Goal: Task Accomplishment & Management: Use online tool/utility

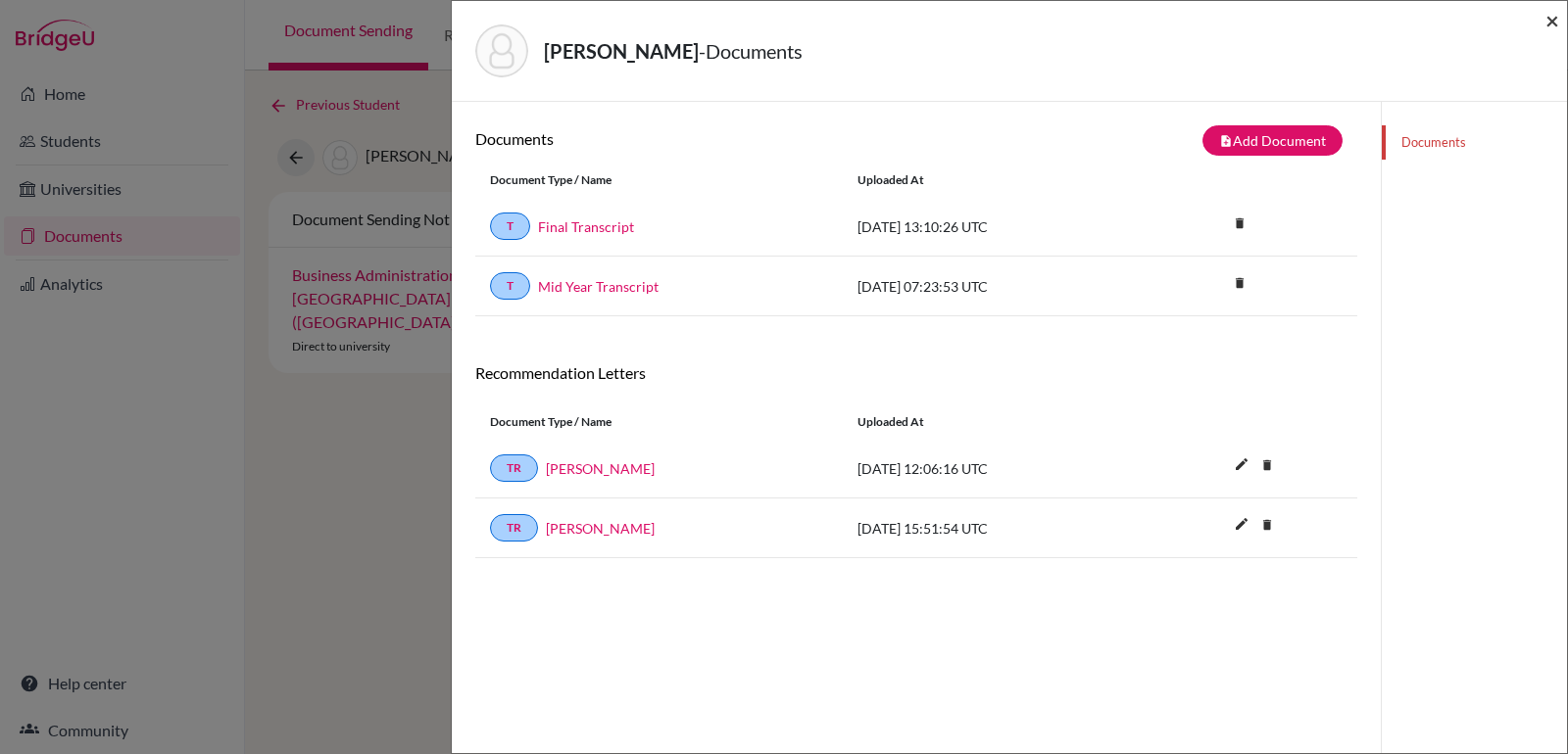
click at [1554, 15] on span "×" at bounding box center [1552, 20] width 14 height 29
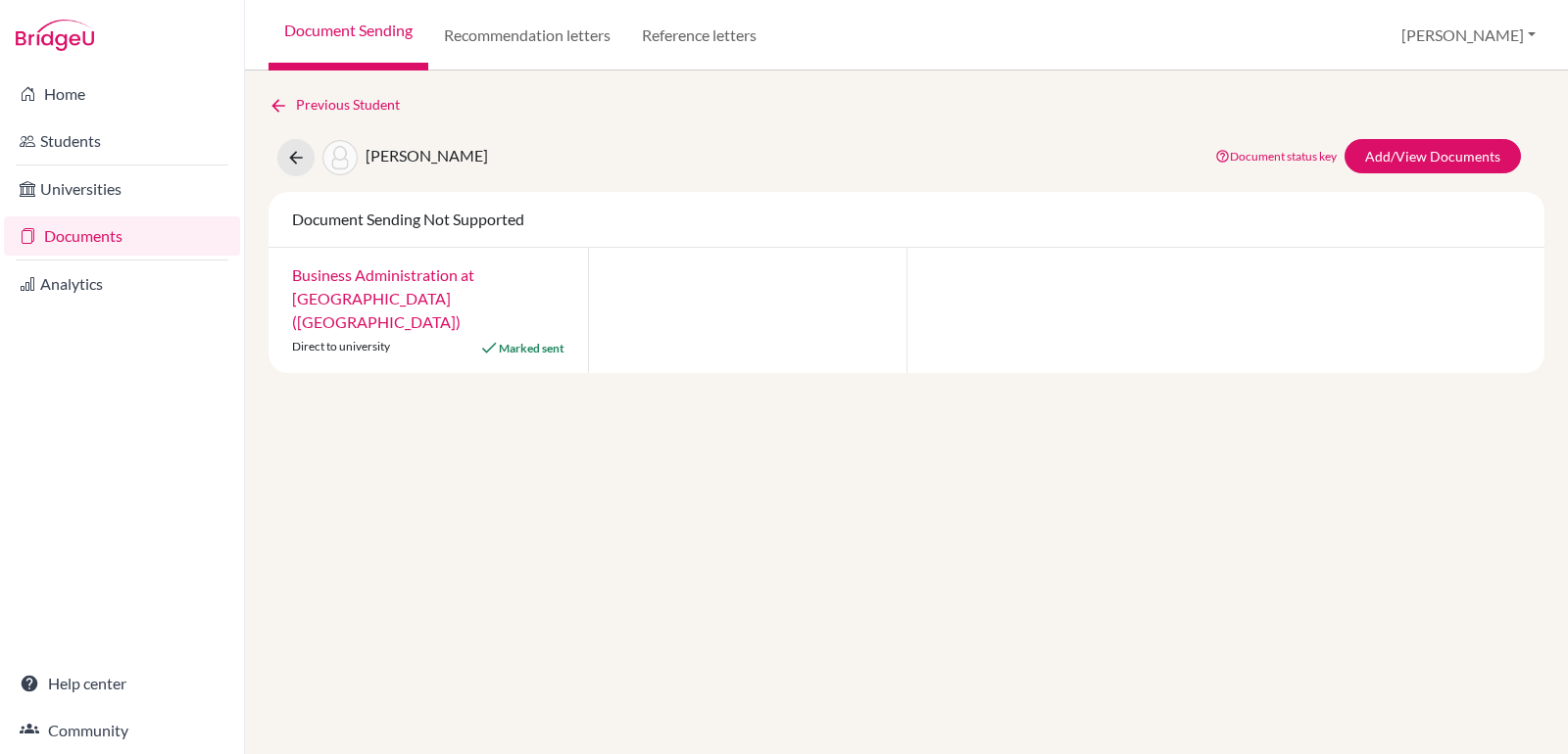
click at [79, 240] on link "Documents" at bounding box center [121, 236] width 236 height 39
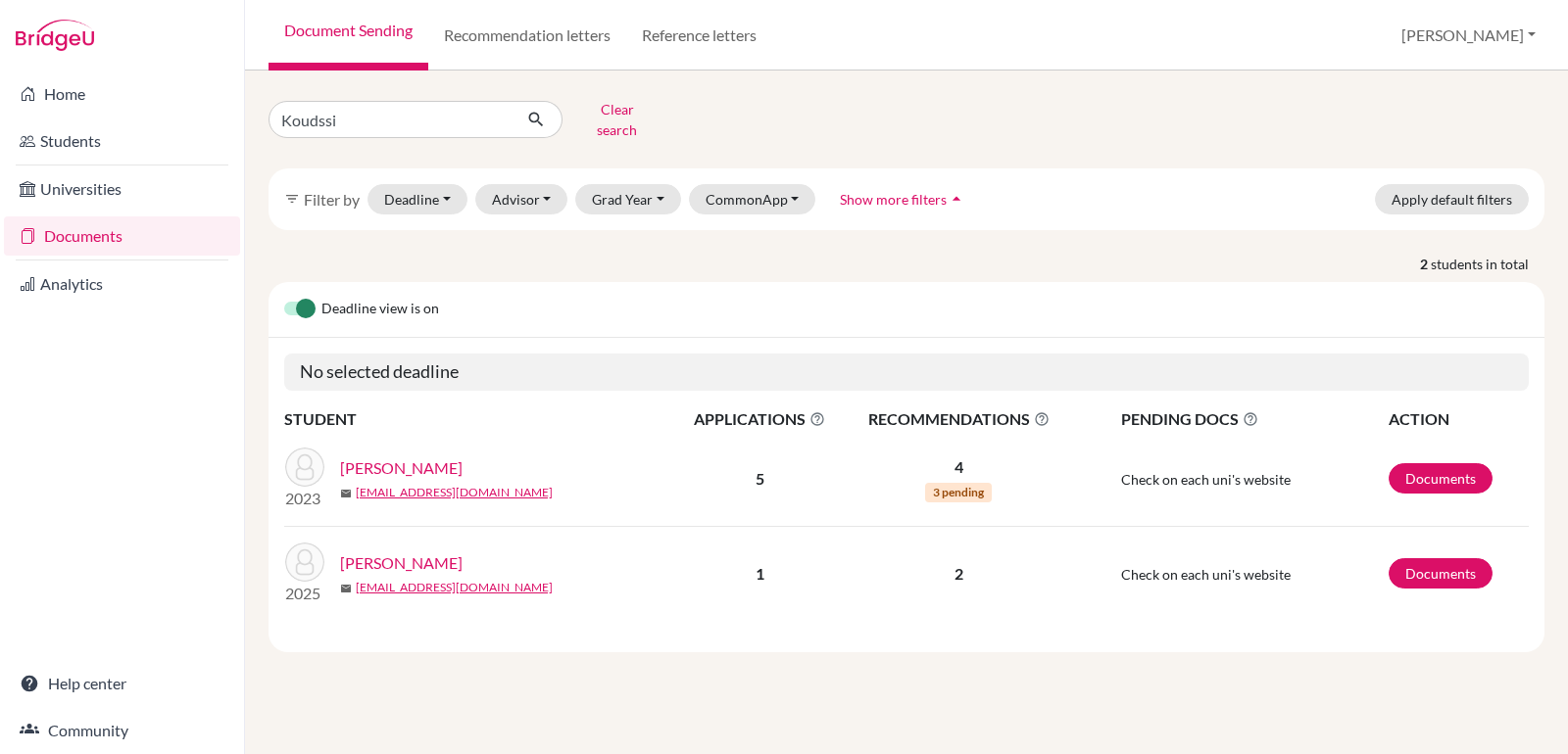
click at [324, 123] on input "Koudssi" at bounding box center [390, 119] width 243 height 38
type input "yassin"
click button "submit" at bounding box center [536, 119] width 52 height 38
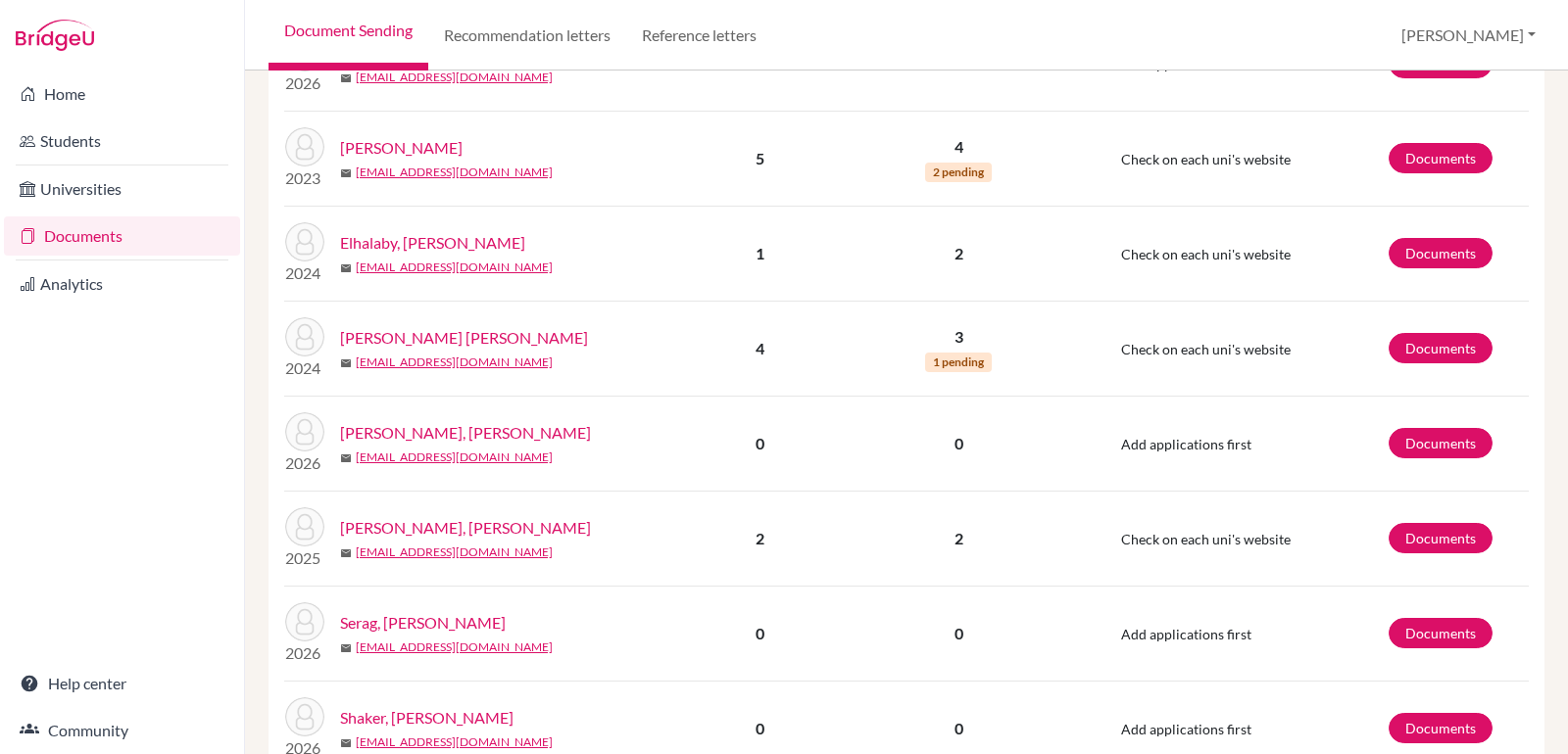
scroll to position [709, 0]
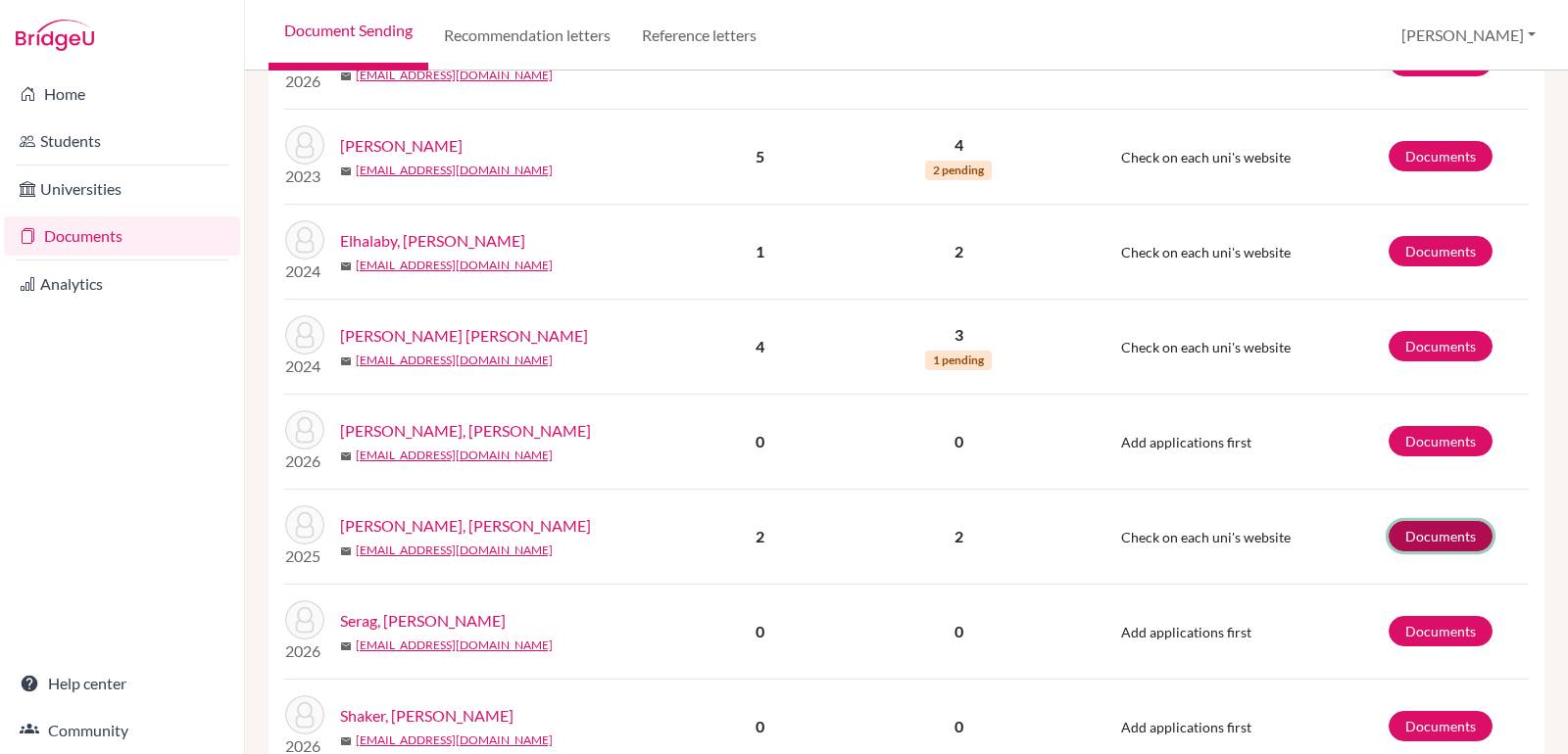
click at [1450, 521] on link "Documents" at bounding box center [1440, 536] width 104 height 31
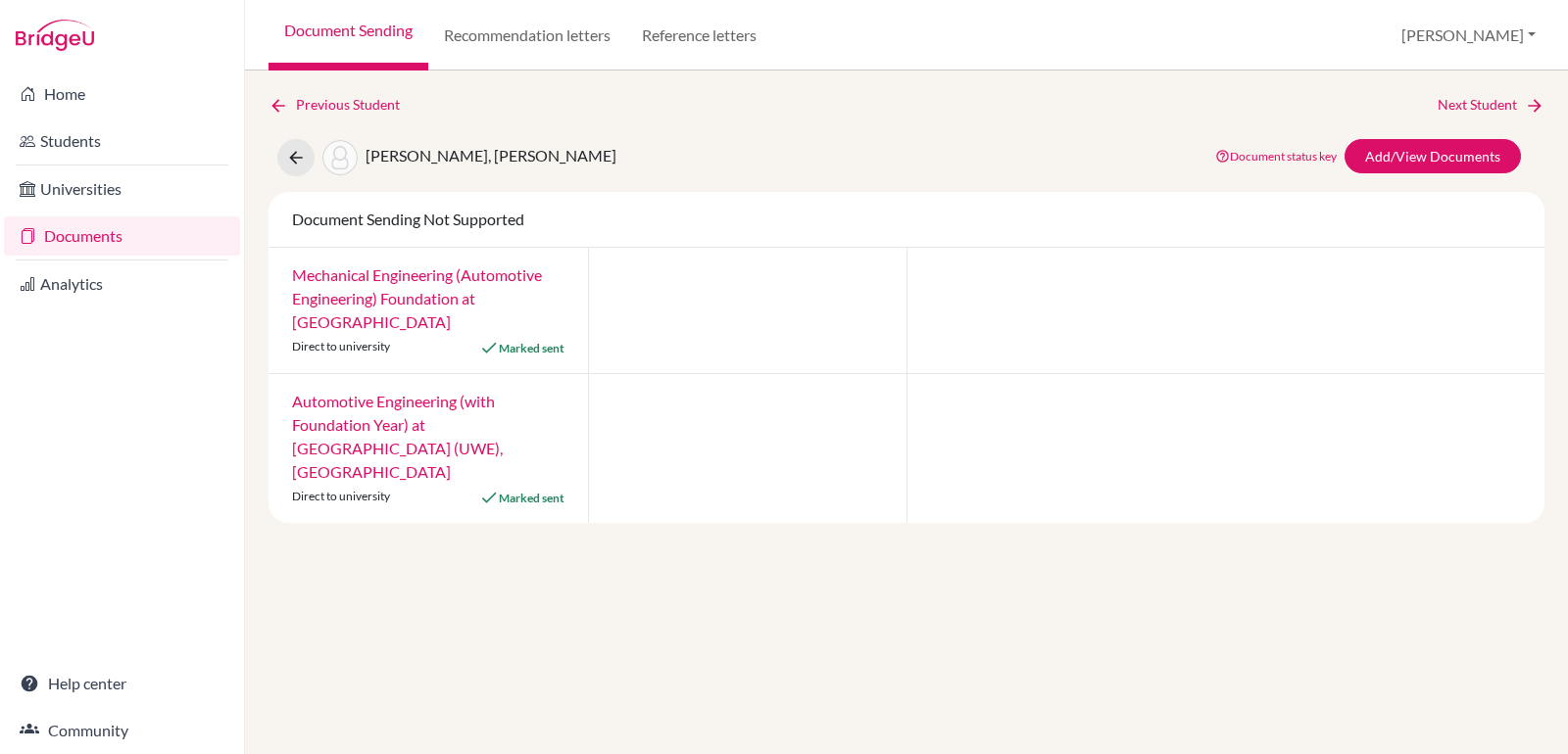
click at [346, 32] on link "Document Sending" at bounding box center [349, 35] width 160 height 70
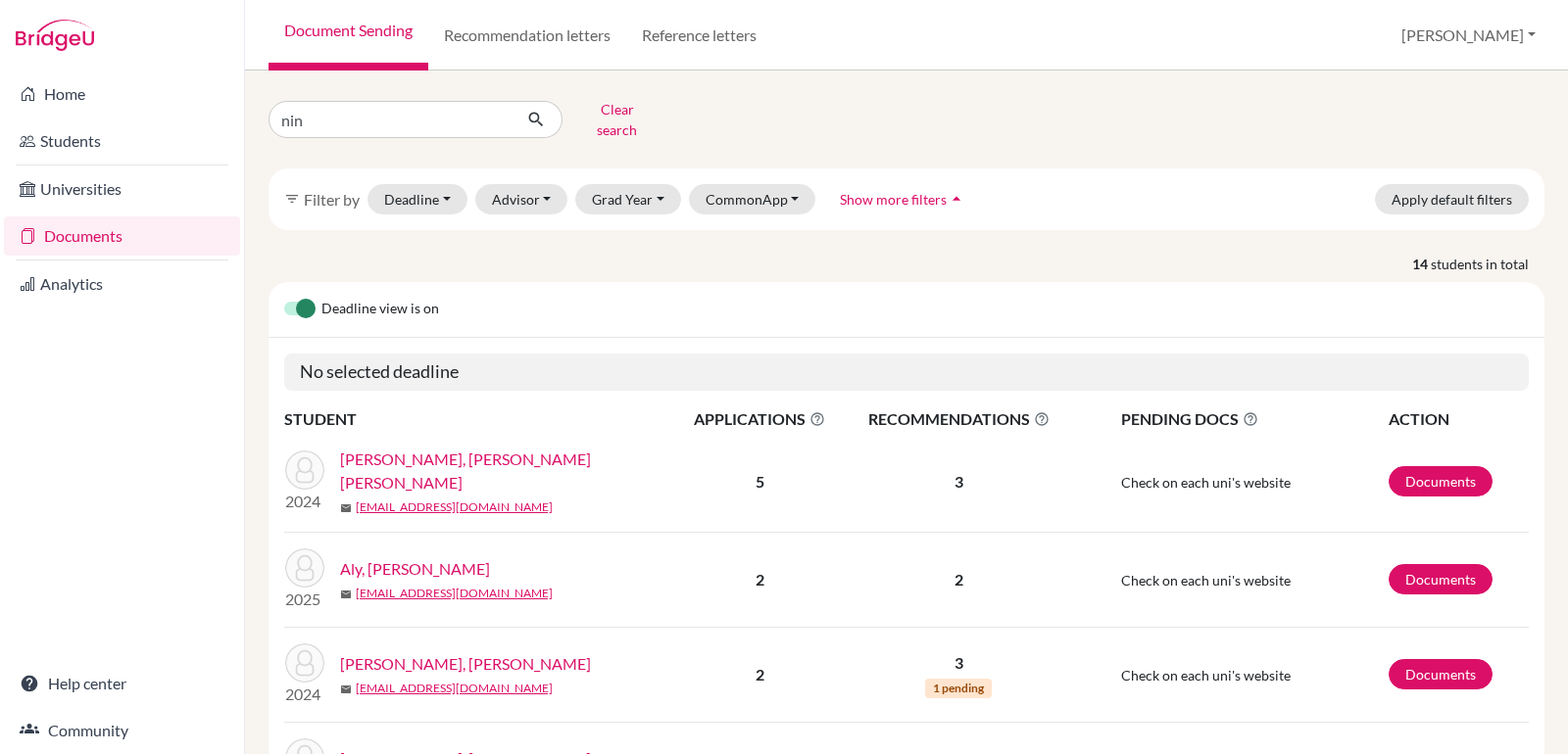
type input "nina"
click button "submit" at bounding box center [536, 119] width 52 height 38
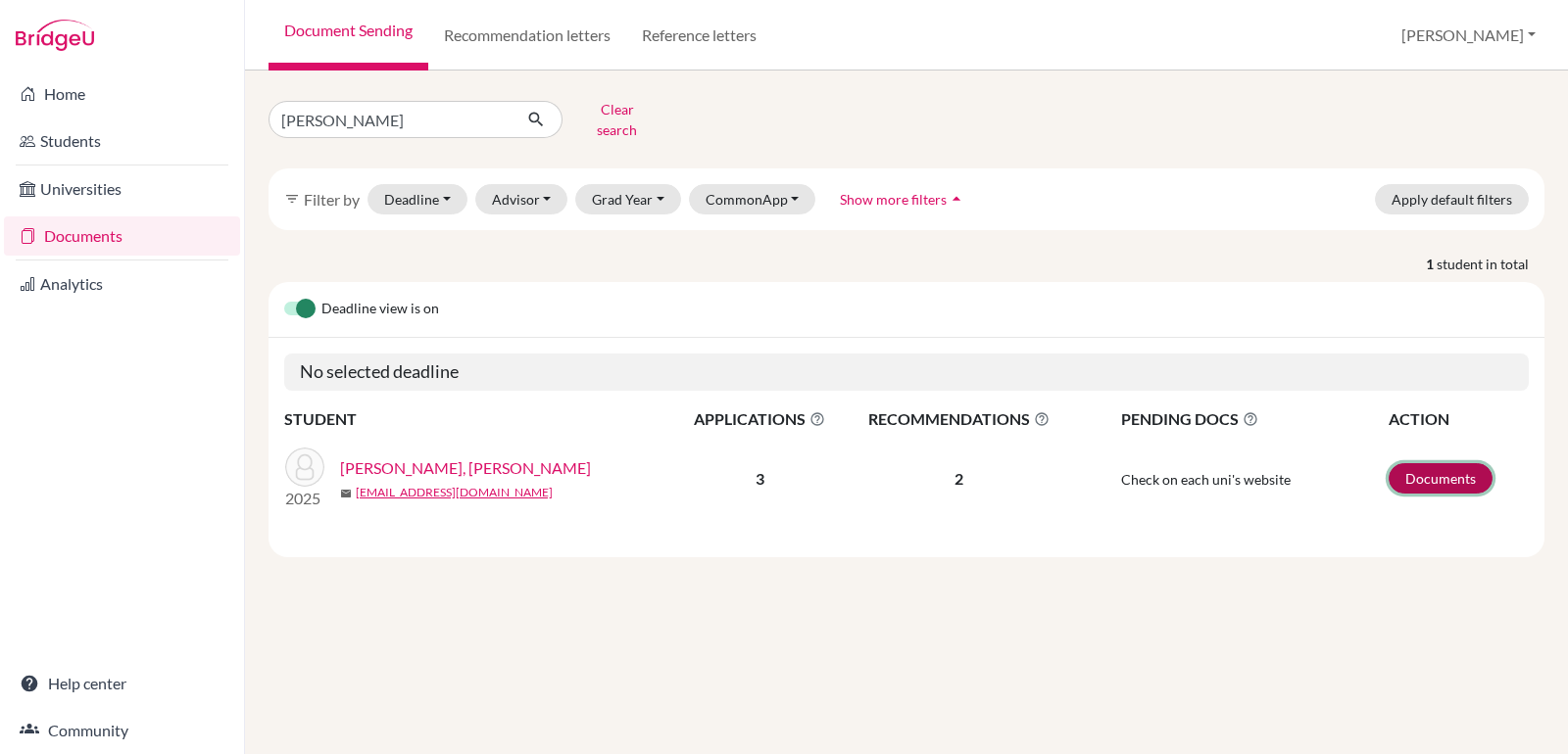
click at [1430, 463] on link "Documents" at bounding box center [1440, 478] width 104 height 31
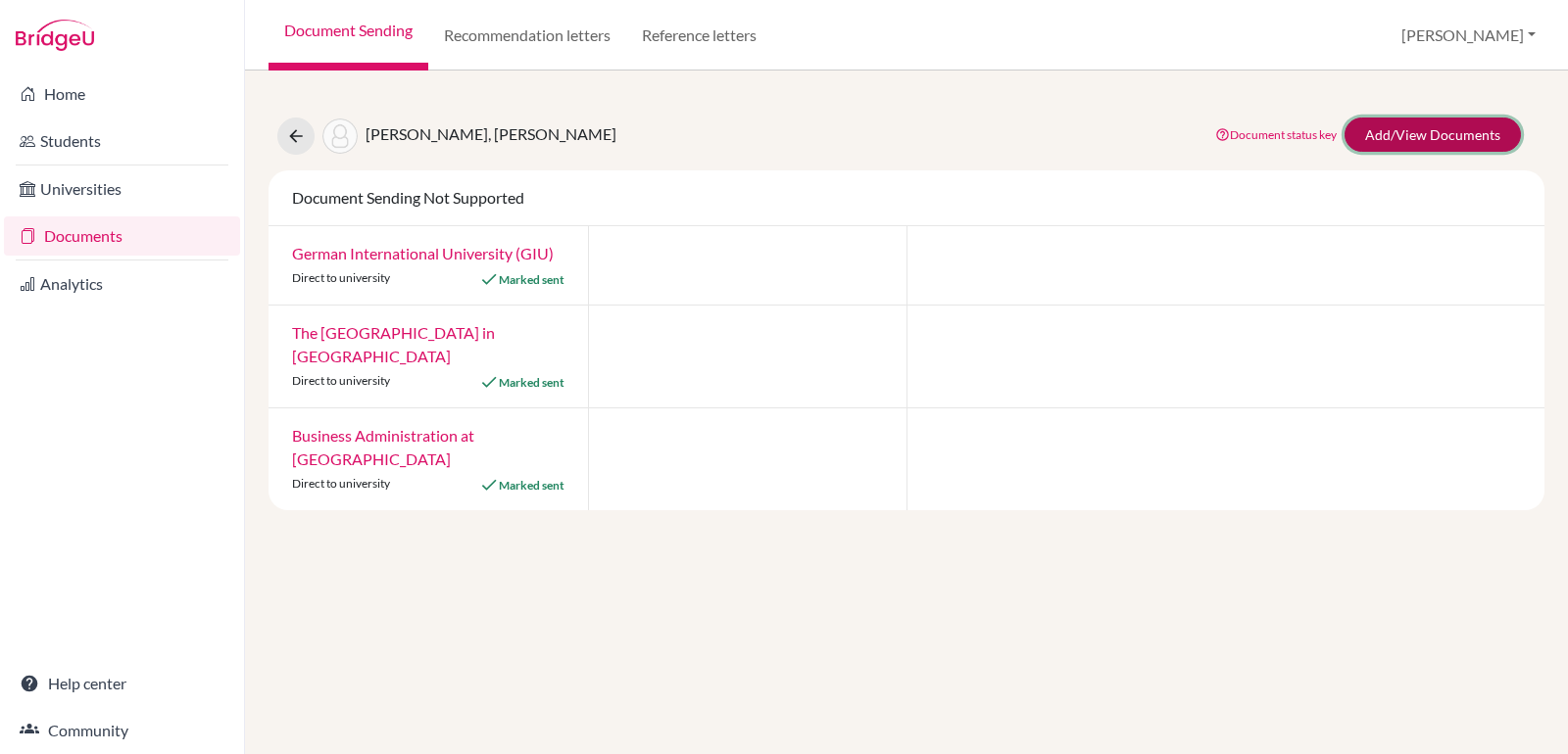
click at [1432, 132] on link "Add/View Documents" at bounding box center [1433, 134] width 177 height 35
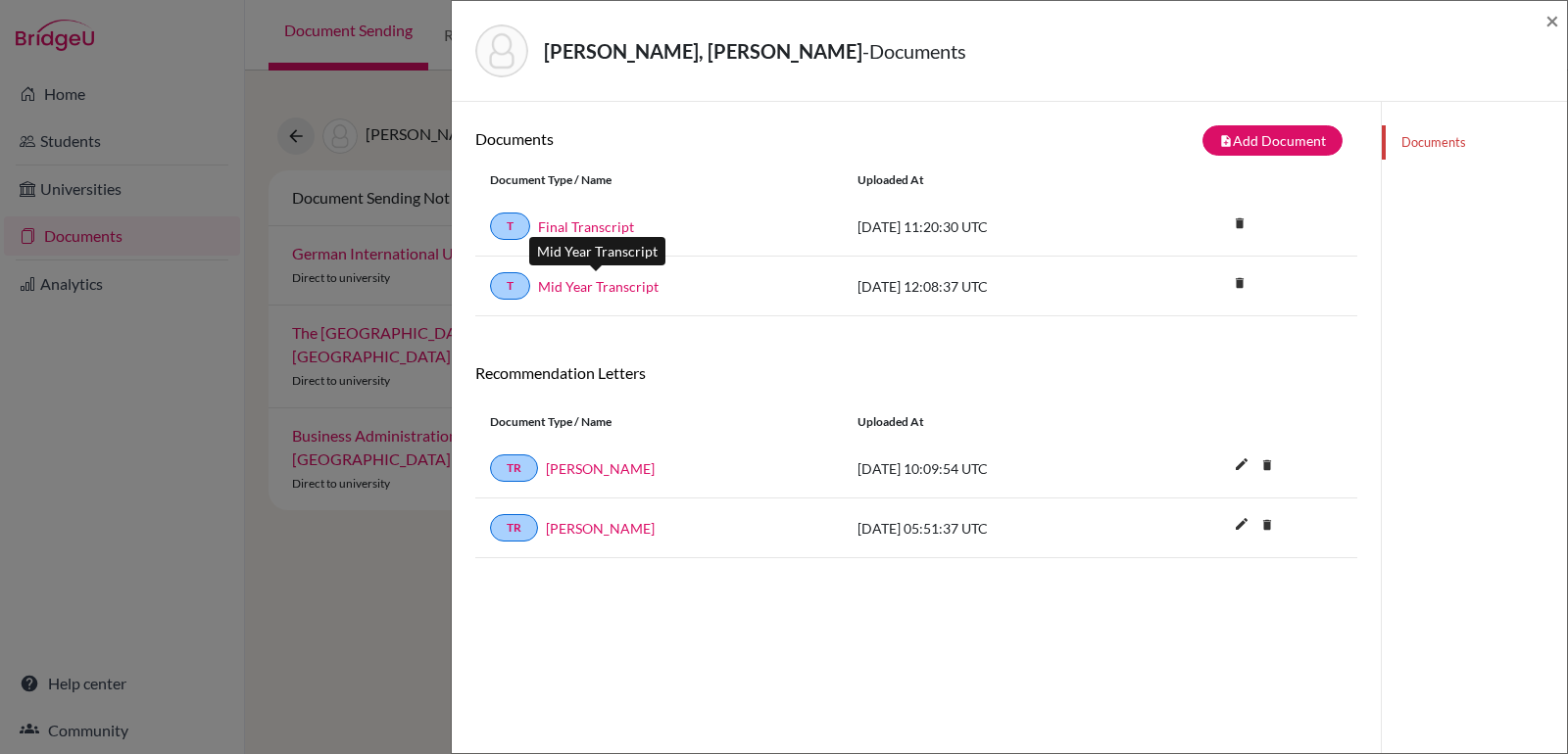
click at [611, 286] on link "Mid Year Transcript" at bounding box center [598, 286] width 120 height 21
click at [1554, 26] on span "×" at bounding box center [1552, 20] width 14 height 29
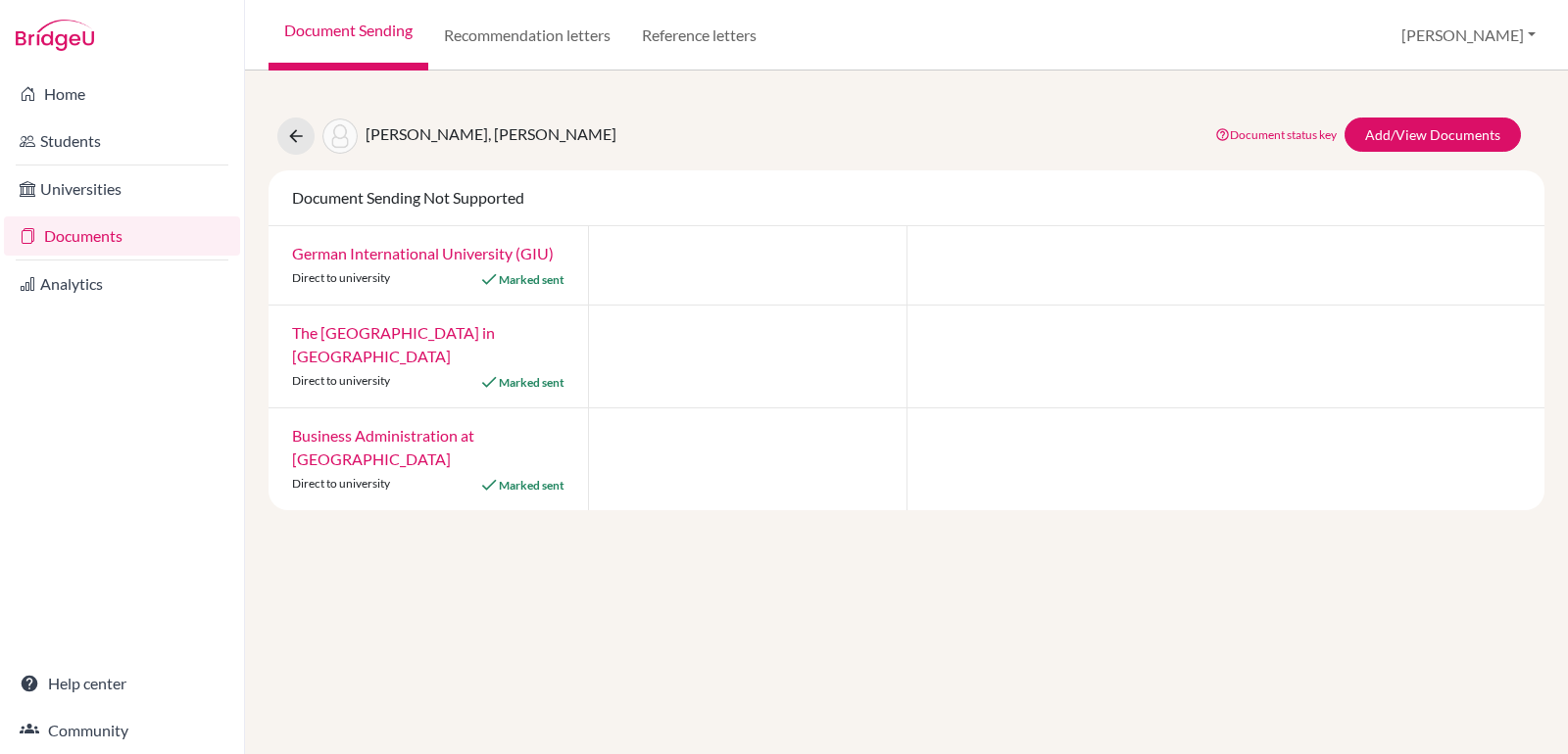
click at [131, 233] on link "Documents" at bounding box center [121, 236] width 236 height 39
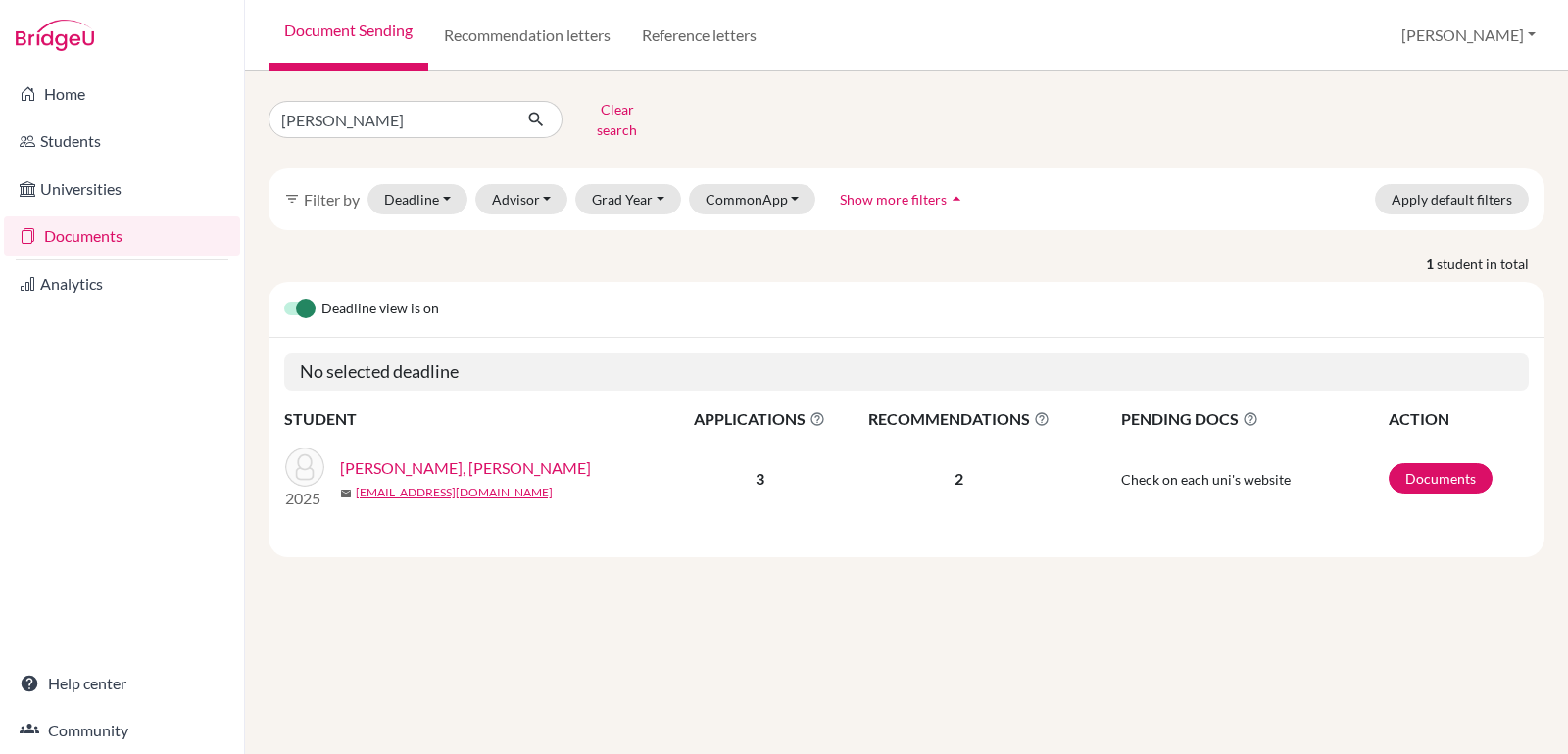
click at [331, 115] on input "nina" at bounding box center [390, 119] width 243 height 38
type input "sadek"
click button "submit" at bounding box center [536, 119] width 52 height 38
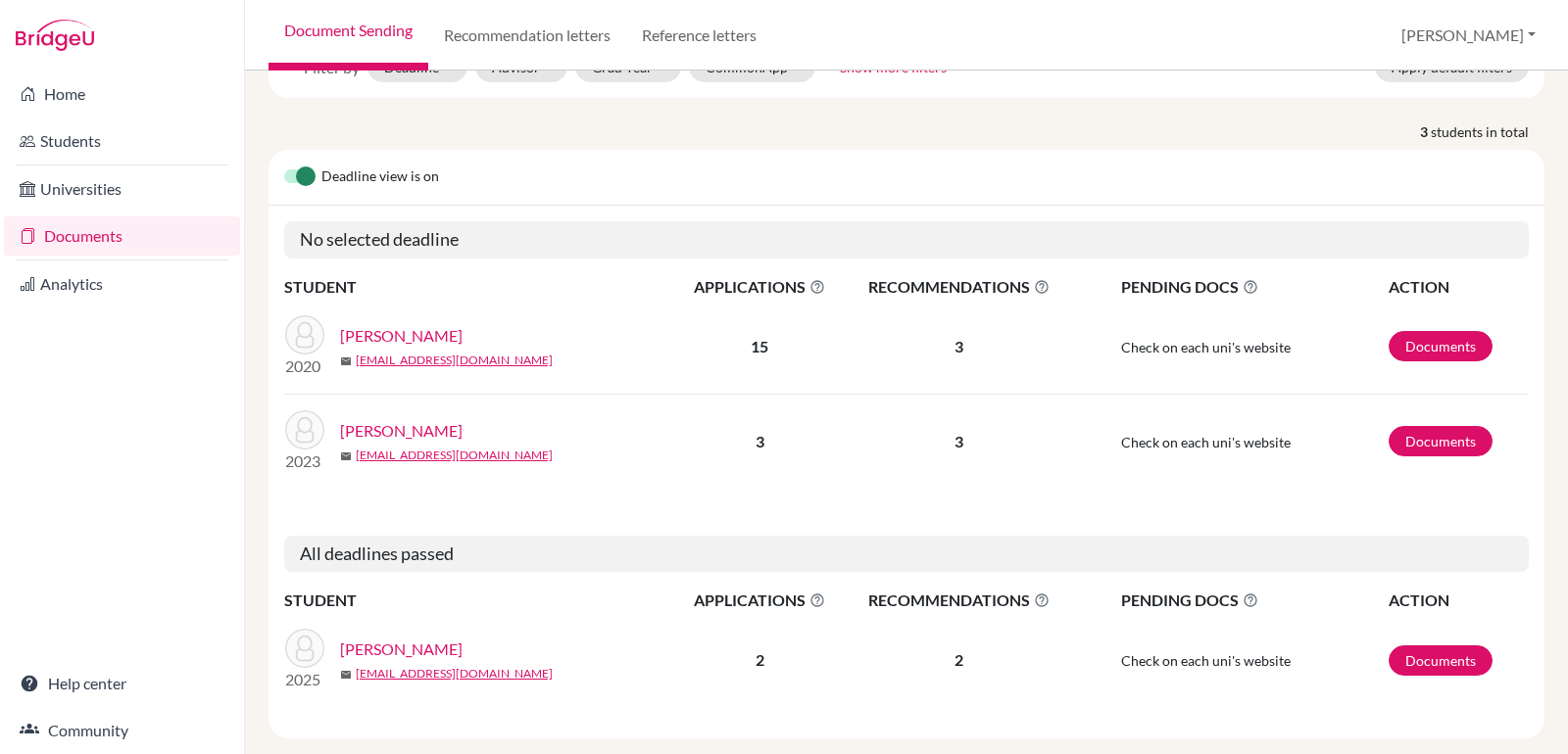
scroll to position [148, 0]
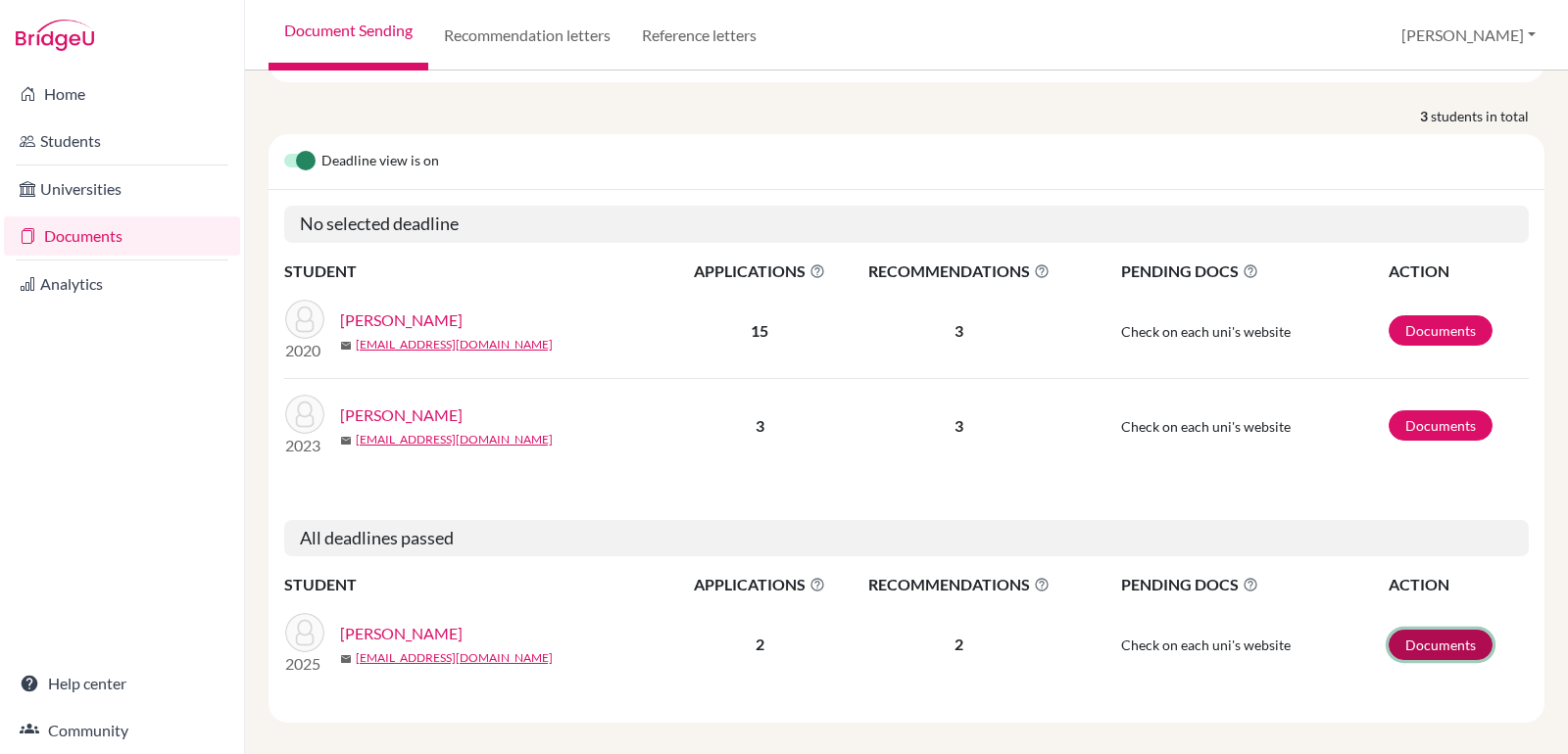
click at [1437, 630] on link "Documents" at bounding box center [1440, 644] width 104 height 31
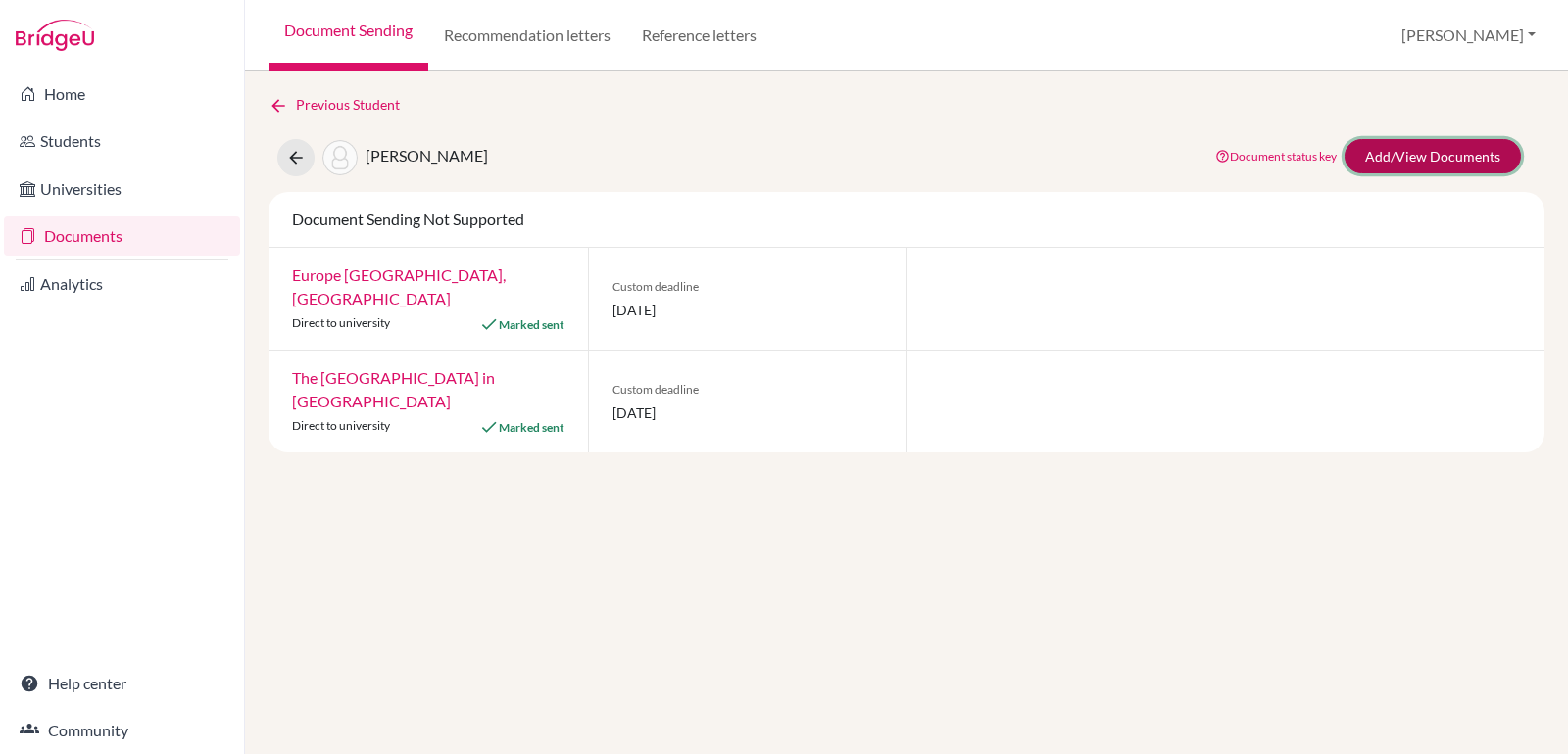
click at [1386, 154] on link "Add/View Documents" at bounding box center [1433, 156] width 177 height 35
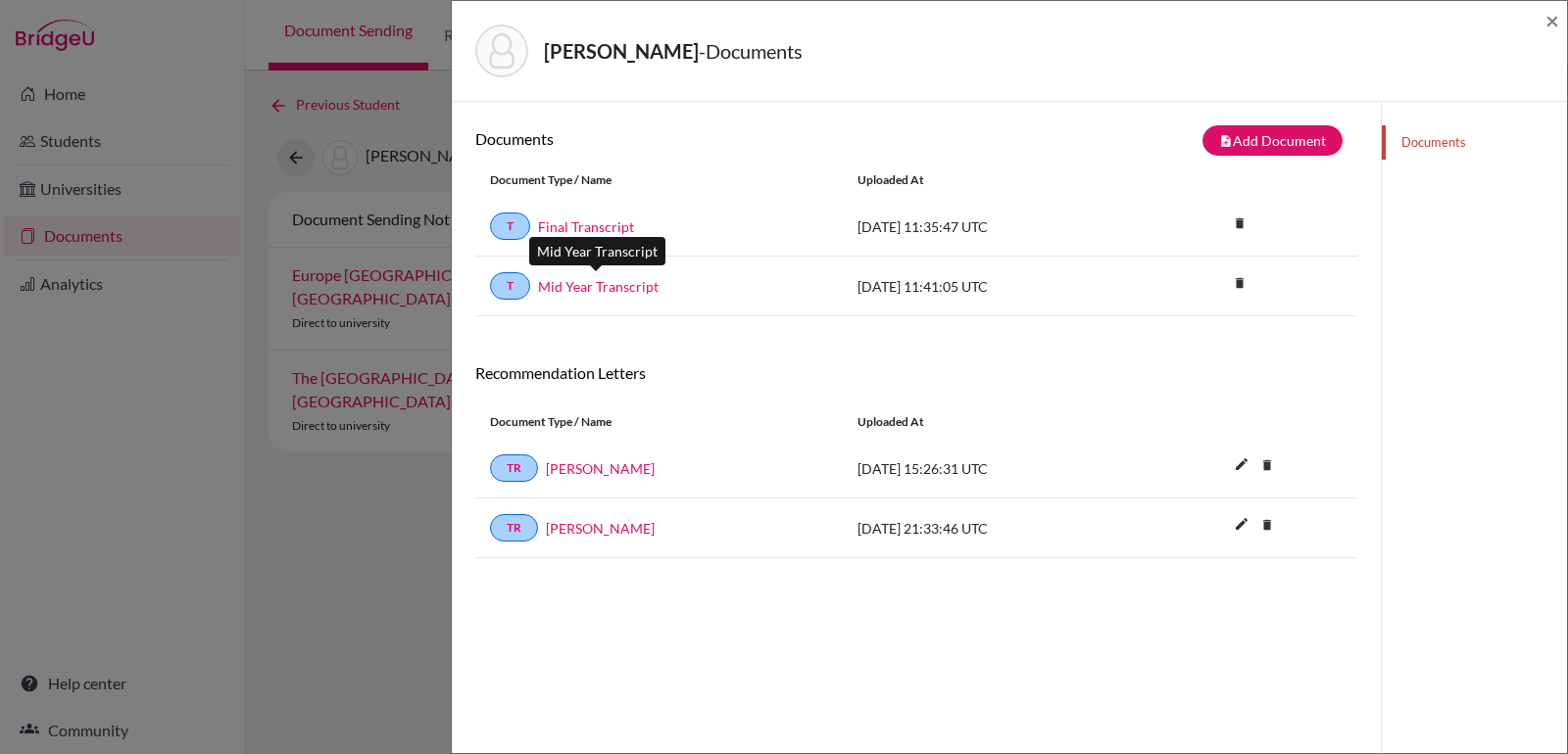
click at [624, 281] on link "Mid Year Transcript" at bounding box center [598, 286] width 120 height 21
click at [1559, 15] on div "Sadek, Joumana Yasser - Documents ×" at bounding box center [1009, 51] width 1115 height 101
click at [1550, 20] on span "×" at bounding box center [1552, 20] width 14 height 29
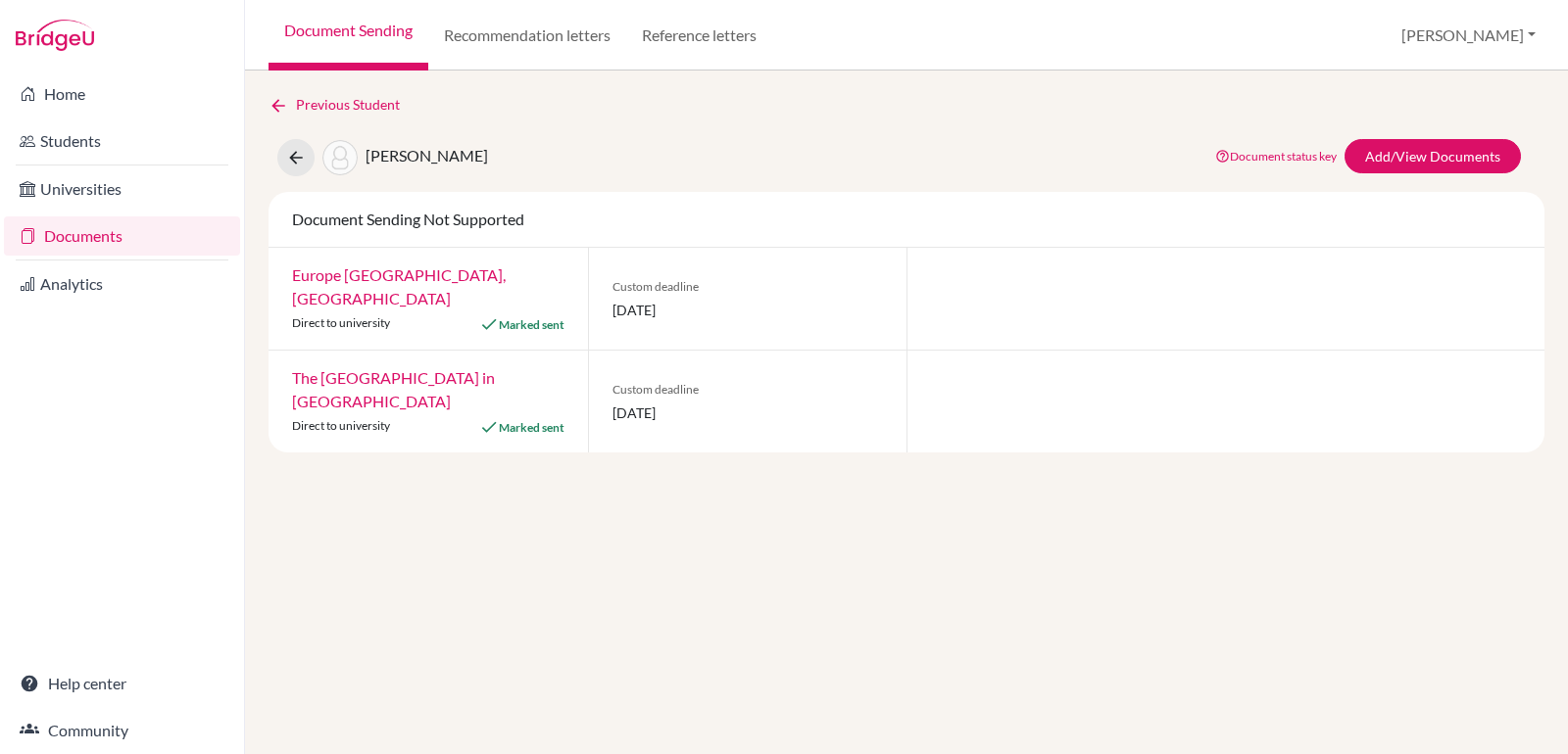
click at [124, 229] on link "Documents" at bounding box center [121, 236] width 236 height 39
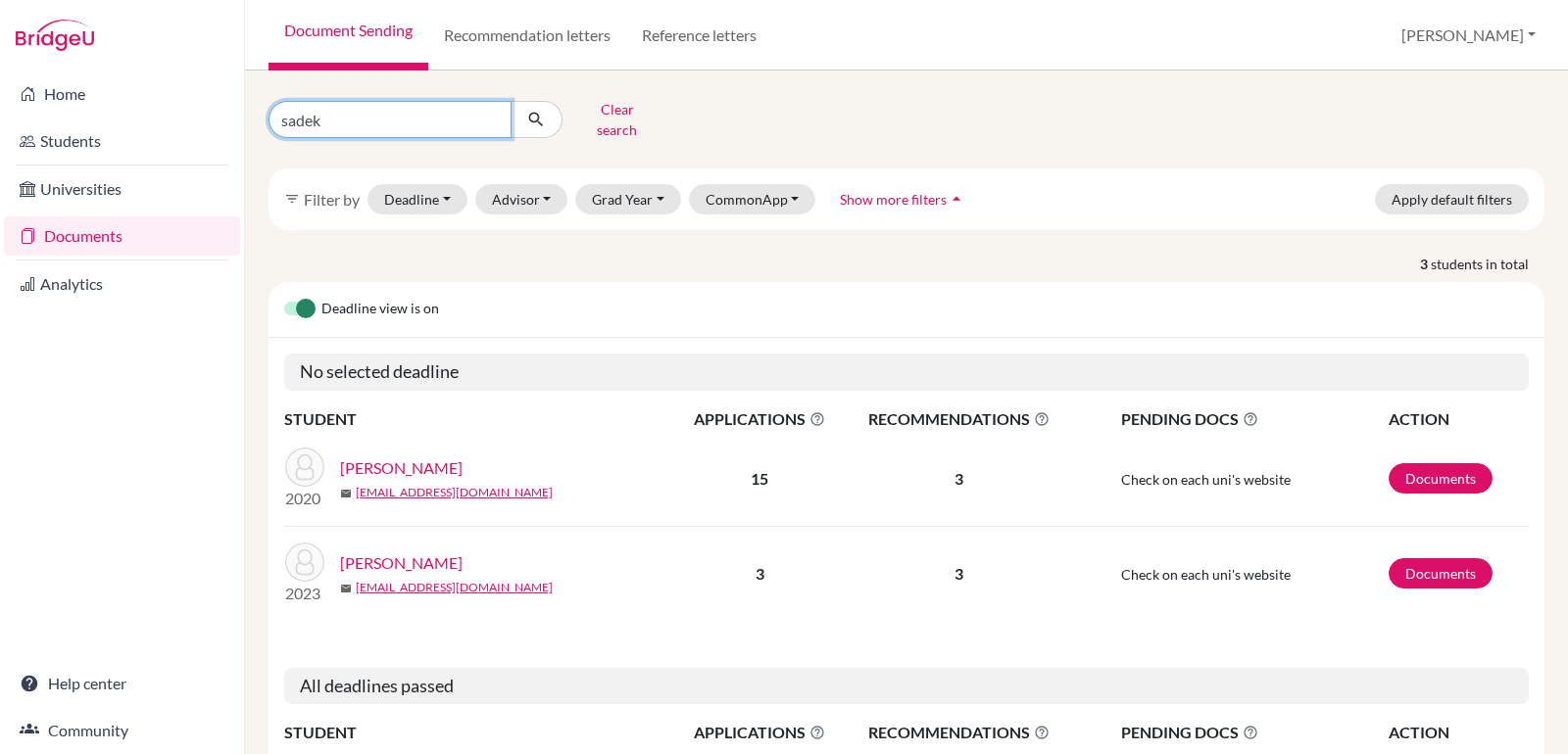
click at [322, 110] on input "sadek" at bounding box center [390, 119] width 243 height 38
type input "shendy"
click button "submit" at bounding box center [536, 119] width 52 height 38
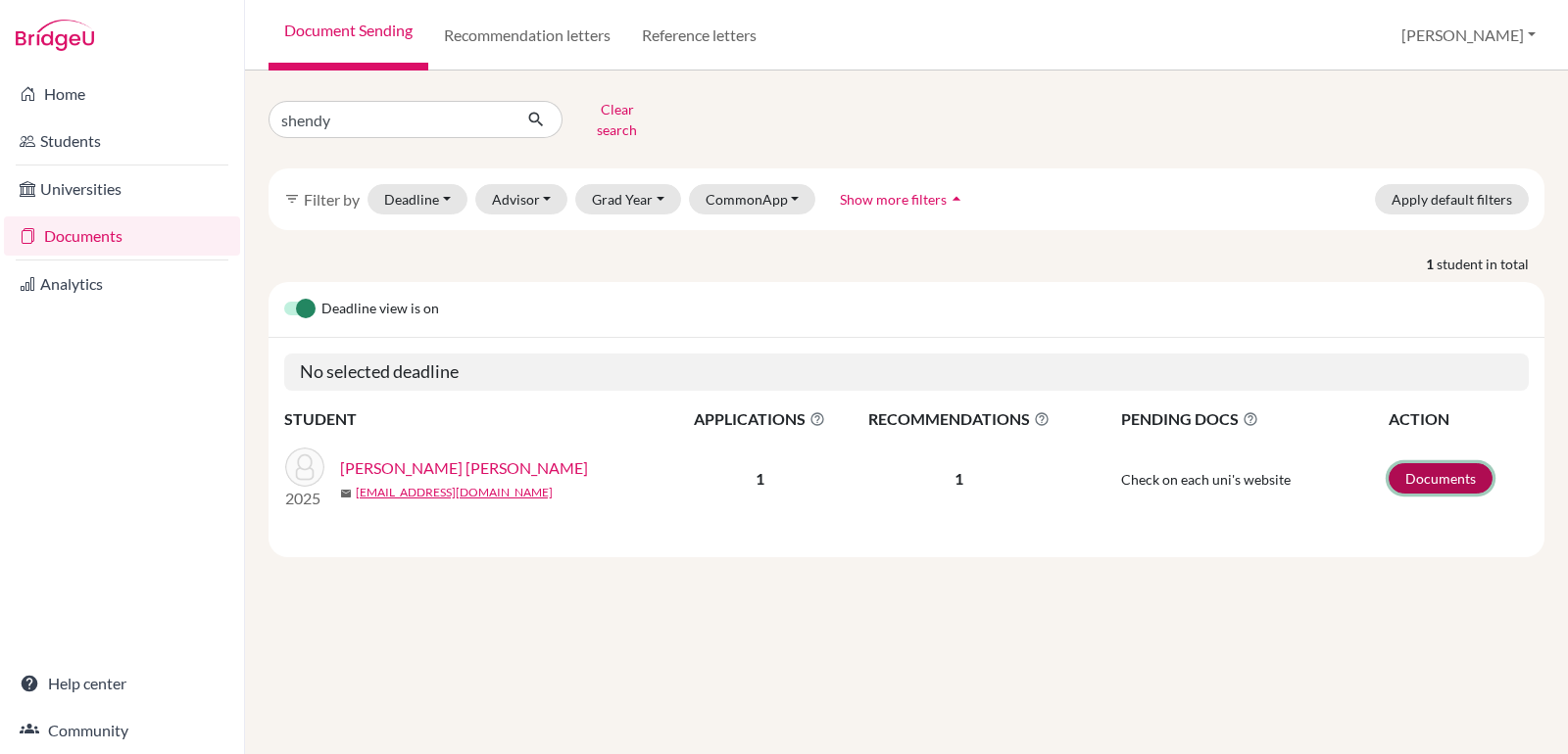
click at [1432, 472] on link "Documents" at bounding box center [1440, 478] width 104 height 31
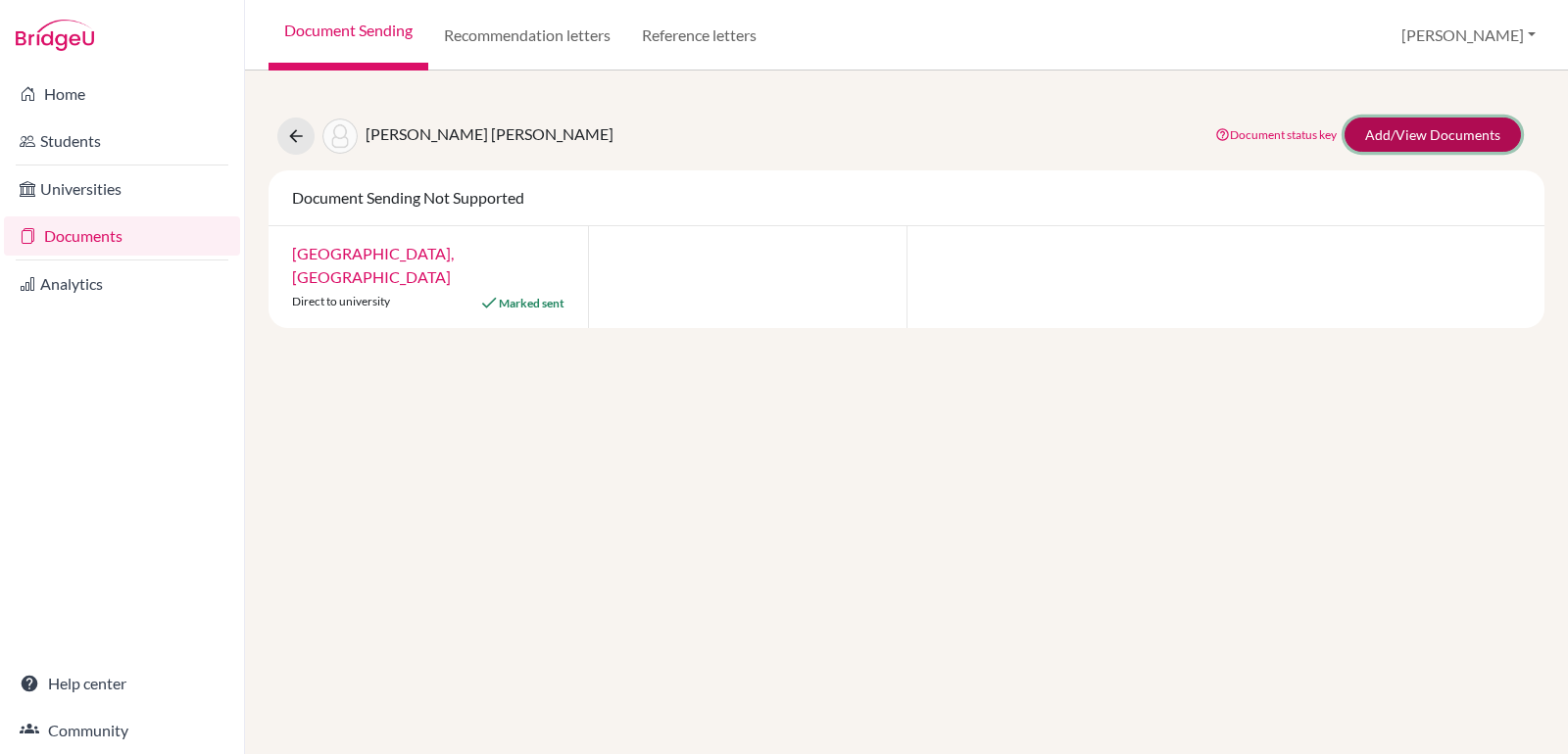
click at [1411, 134] on link "Add/View Documents" at bounding box center [1433, 134] width 177 height 35
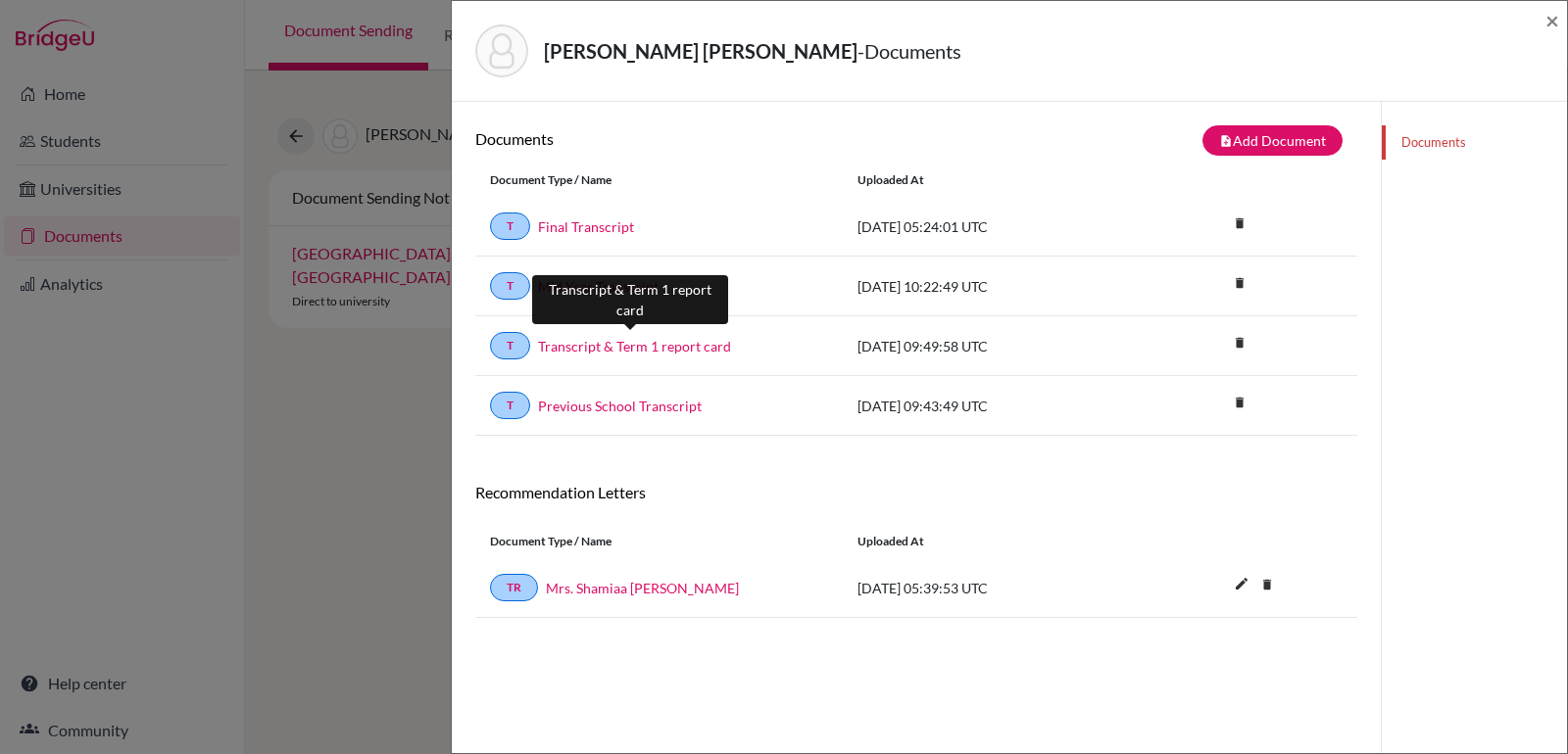
click at [632, 340] on link "Transcript & Term 1 report card" at bounding box center [635, 345] width 194 height 21
click at [1552, 23] on span "×" at bounding box center [1552, 20] width 14 height 29
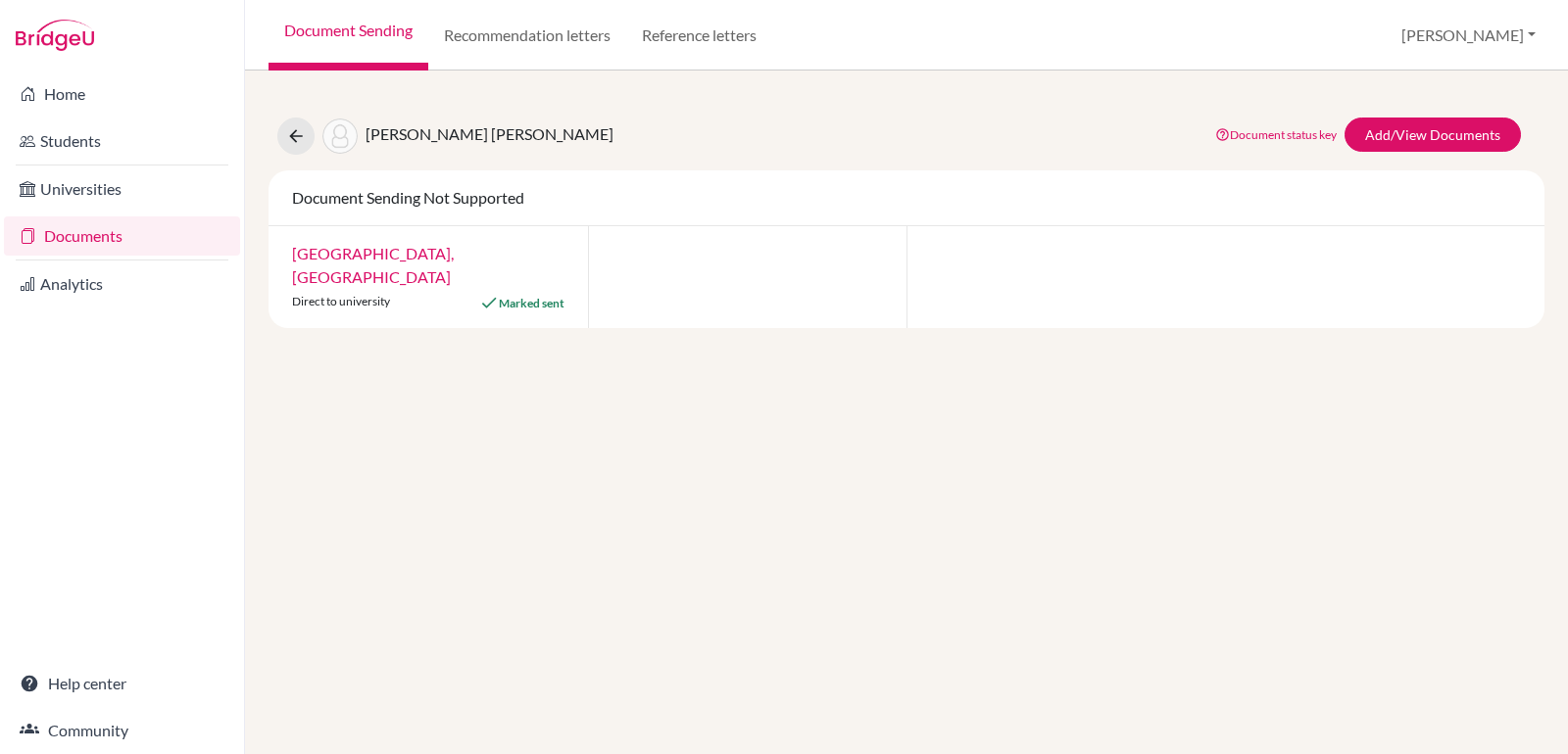
click at [76, 235] on link "Documents" at bounding box center [121, 236] width 236 height 39
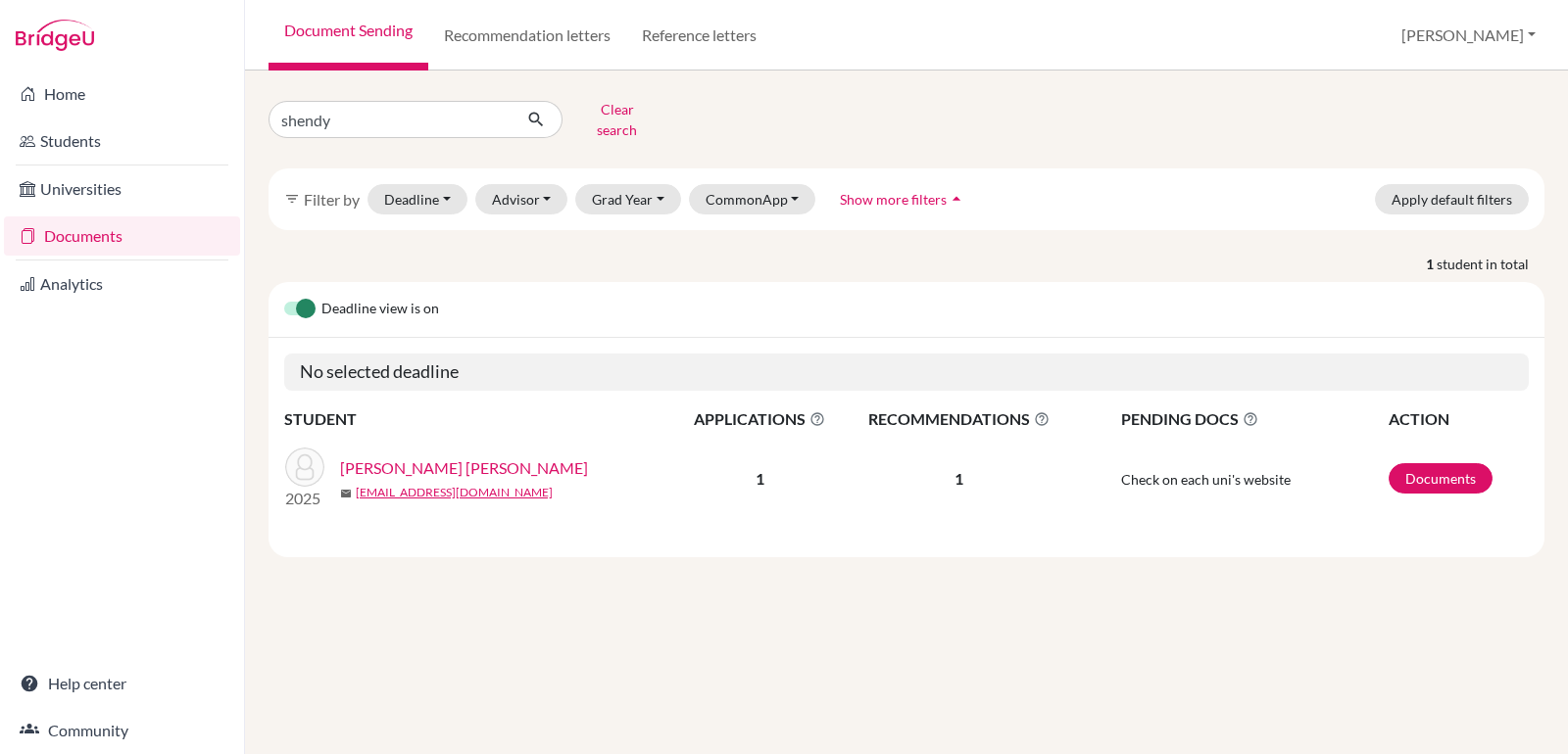
click at [353, 125] on input "shendy" at bounding box center [390, 119] width 243 height 38
type input "[PERSON_NAME]"
click button "submit" at bounding box center [536, 119] width 52 height 38
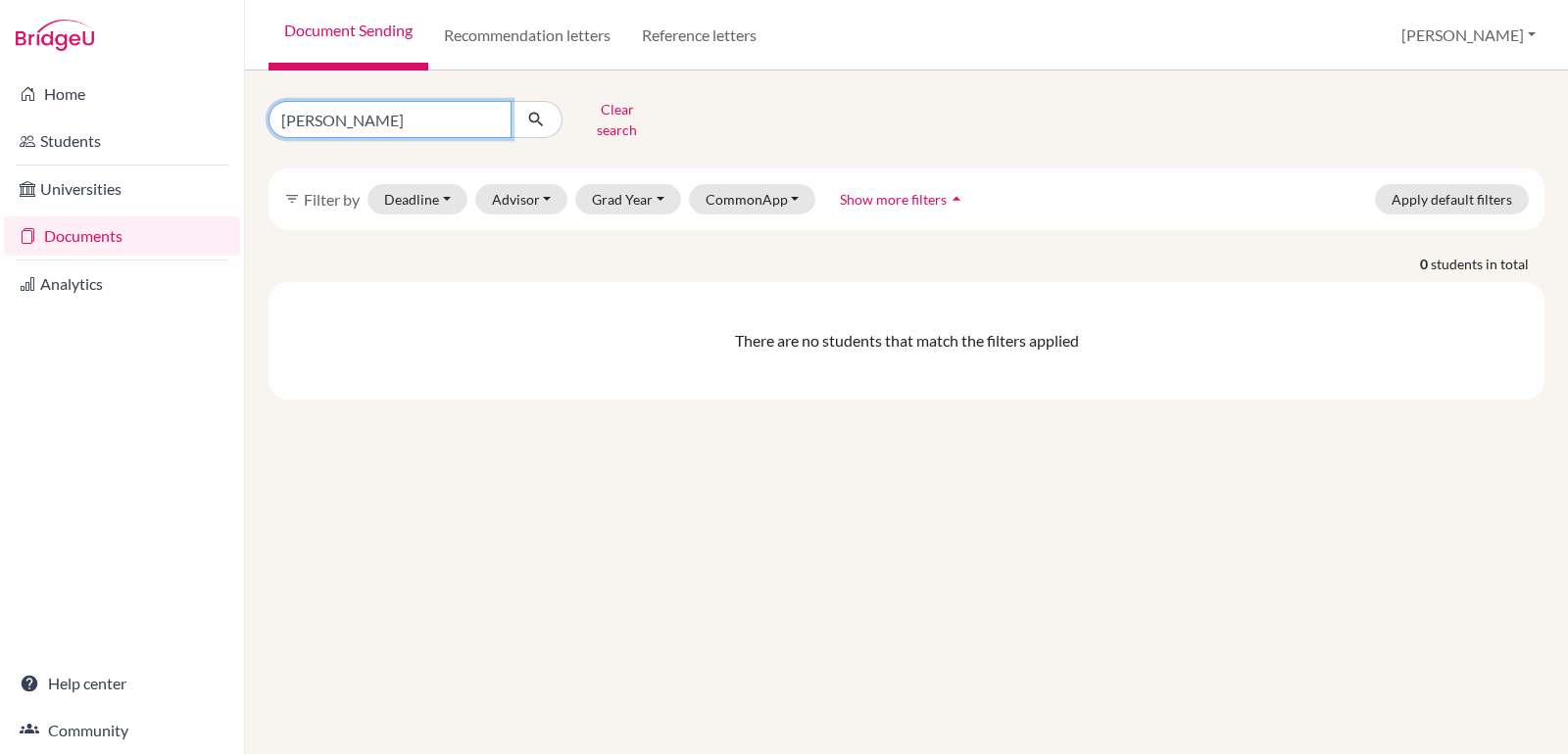
click at [338, 114] on input "soliman,hassan" at bounding box center [390, 119] width 243 height 38
type input "soliman, hassan"
click button "submit" at bounding box center [536, 119] width 52 height 38
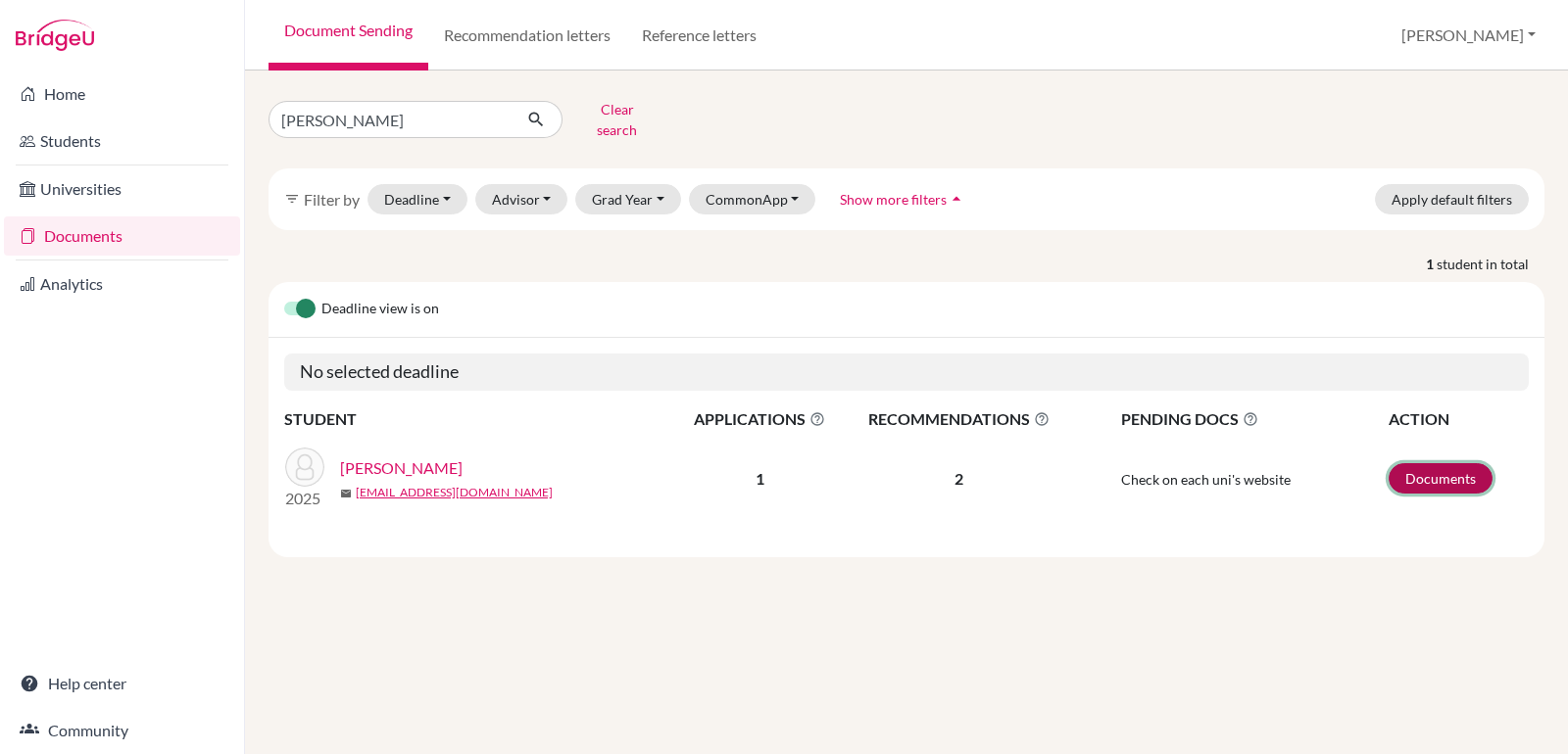
click at [1439, 467] on link "Documents" at bounding box center [1440, 478] width 104 height 31
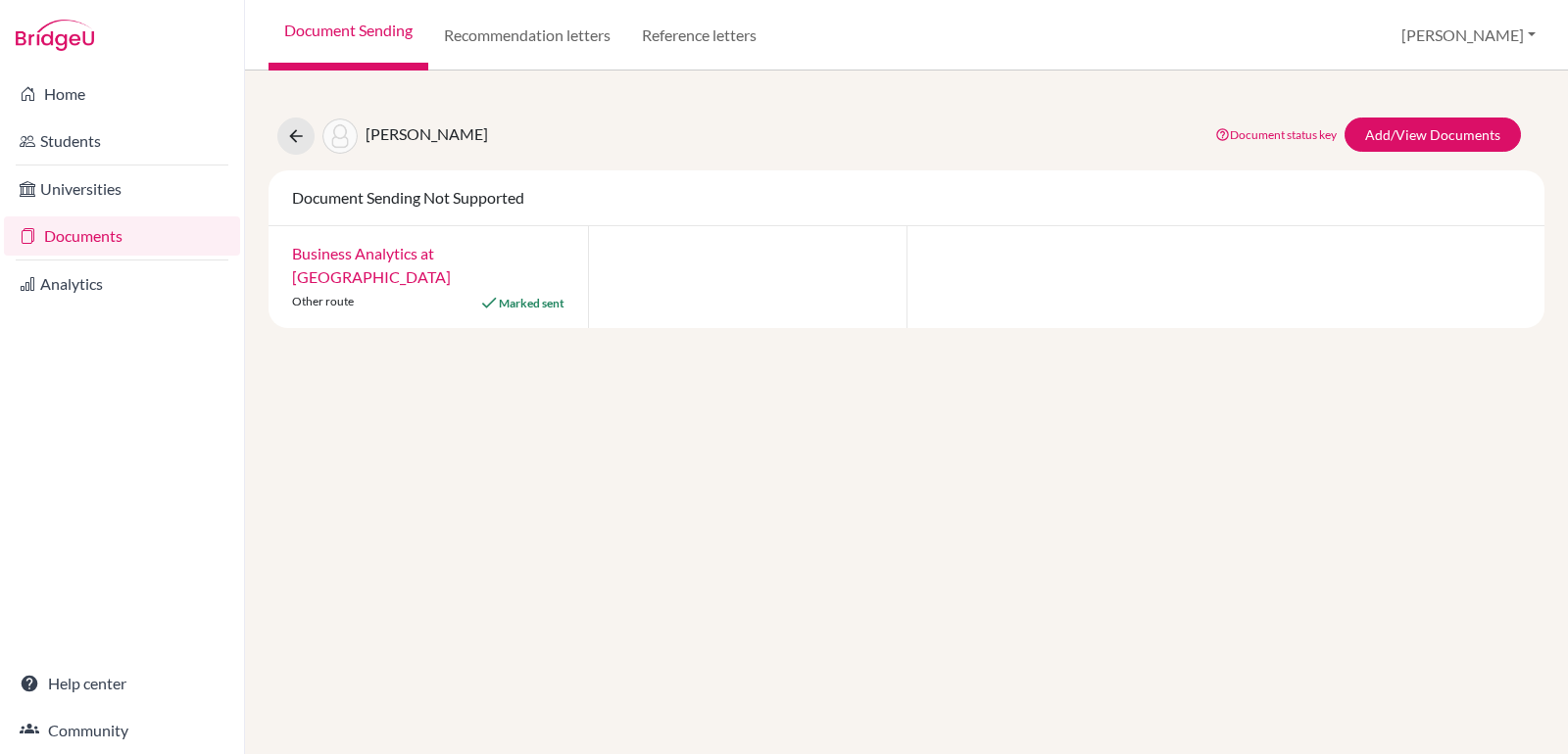
click at [372, 25] on link "Document Sending" at bounding box center [349, 35] width 160 height 70
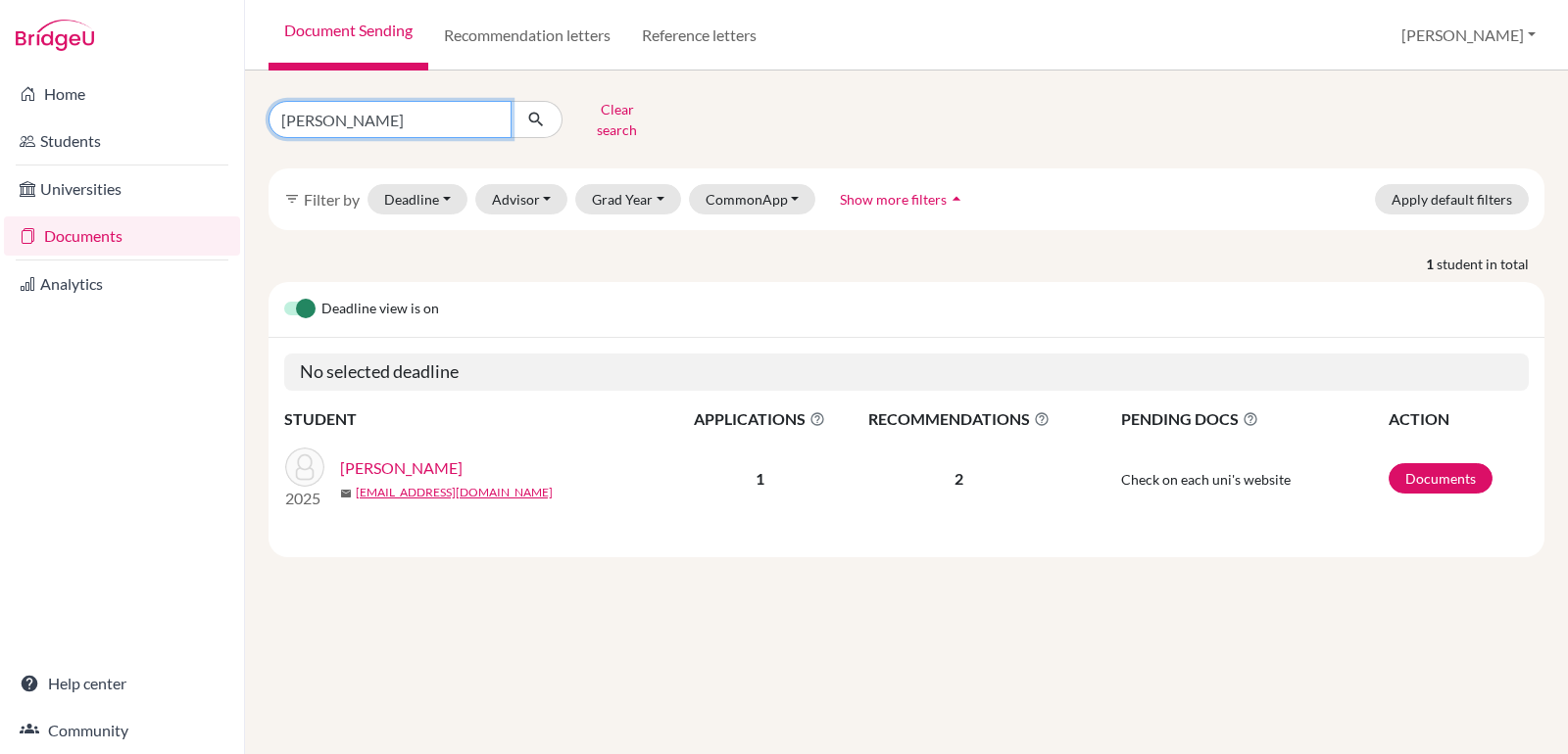
click at [382, 117] on input "soliman, hassan" at bounding box center [390, 119] width 243 height 38
type input "Wanace"
click button "submit" at bounding box center [536, 119] width 52 height 38
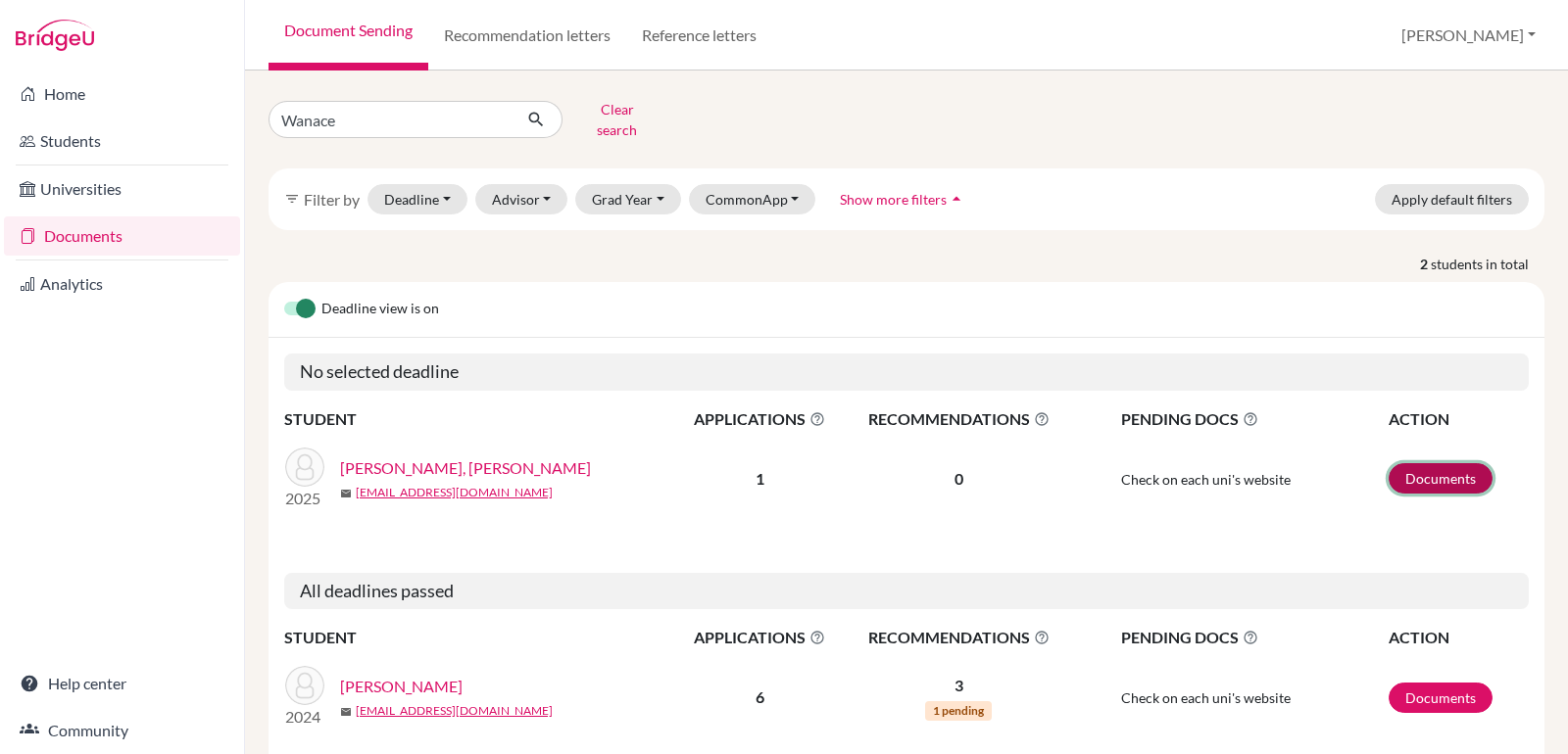
click at [1444, 463] on link "Documents" at bounding box center [1440, 478] width 104 height 31
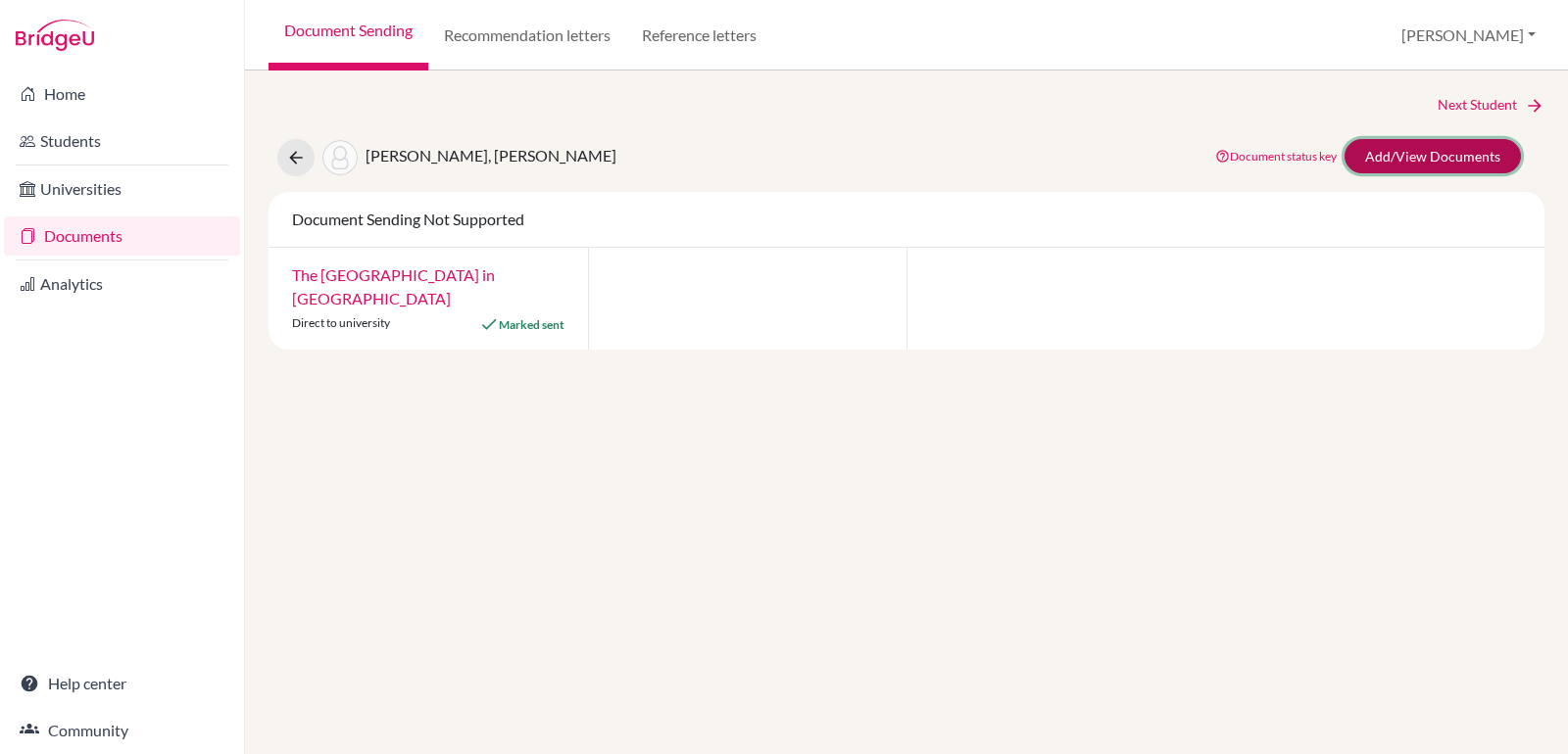
click at [1421, 163] on link "Add/View Documents" at bounding box center [1433, 156] width 177 height 35
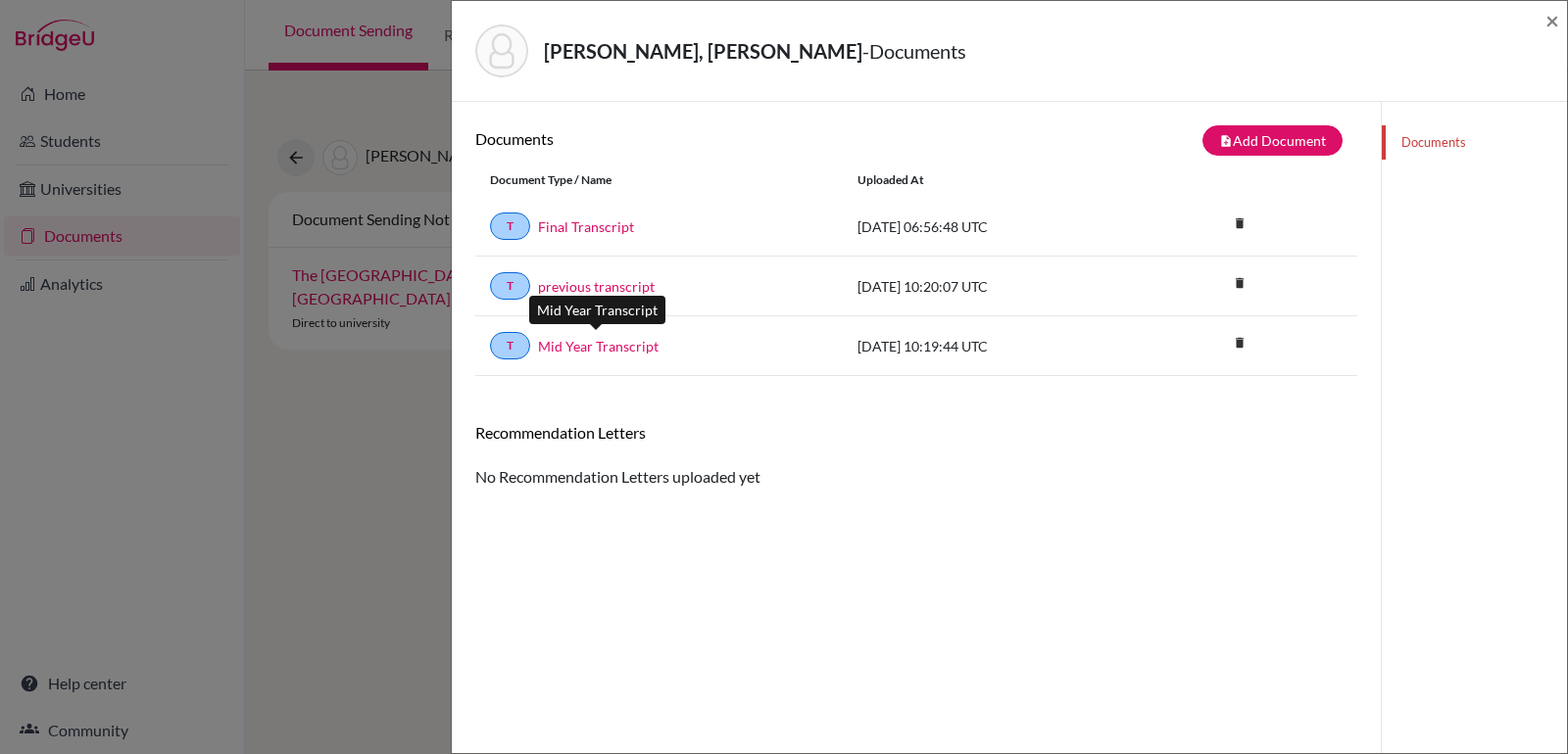
click at [580, 339] on link "Mid Year Transcript" at bounding box center [598, 345] width 120 height 21
click at [1555, 14] on span "×" at bounding box center [1552, 20] width 14 height 29
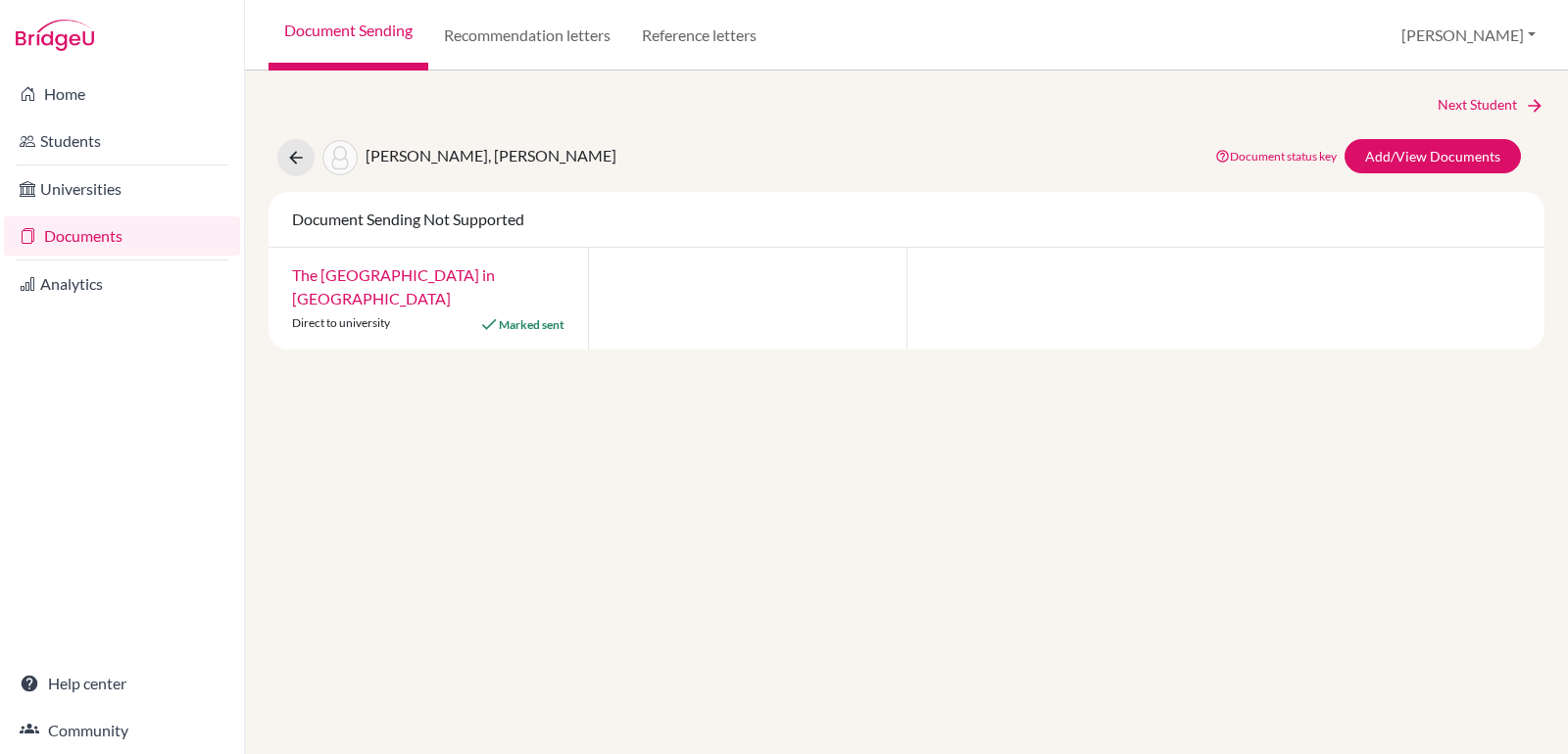
click at [123, 227] on link "Documents" at bounding box center [121, 236] width 236 height 39
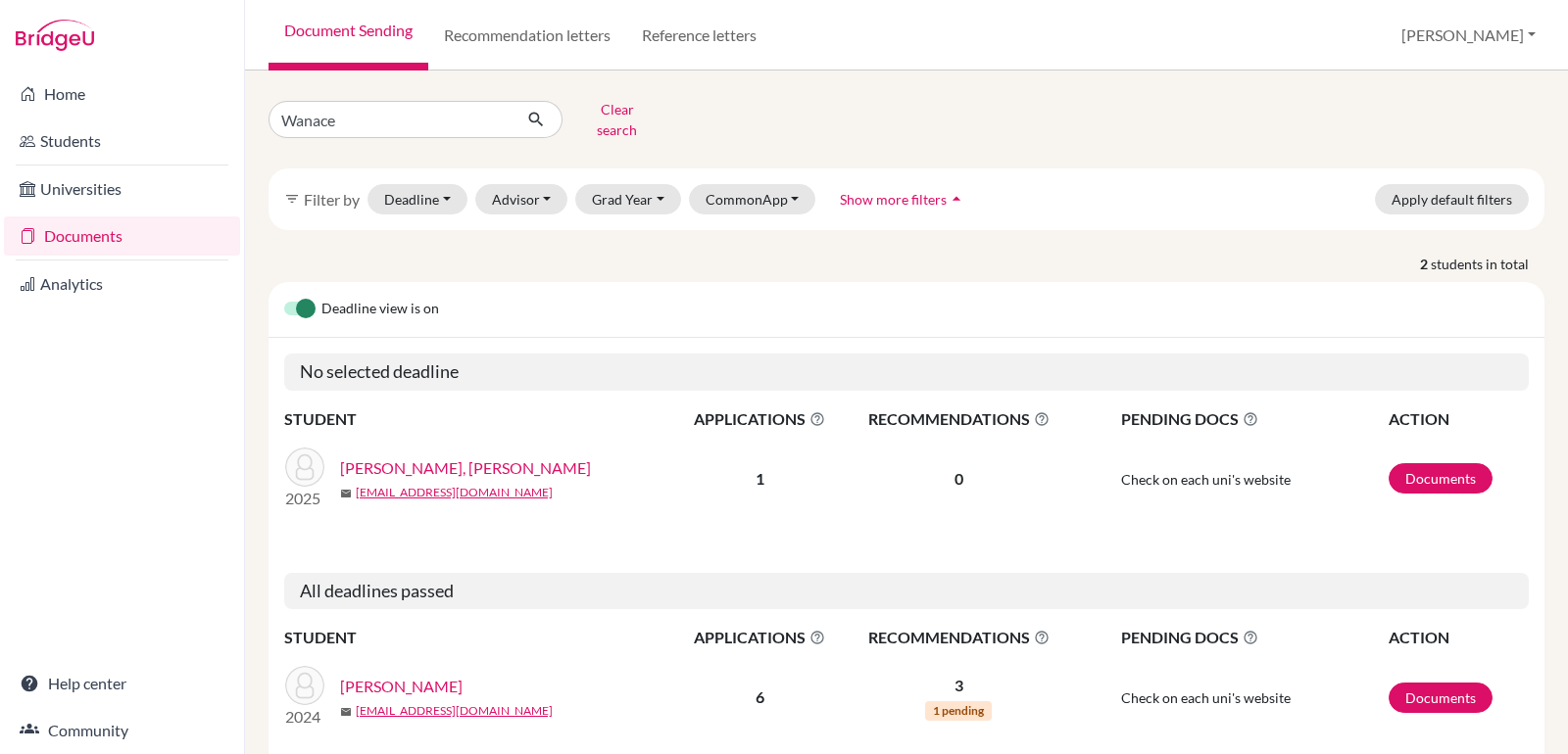
click at [340, 104] on input "Wanace" at bounding box center [390, 119] width 243 height 38
click at [406, 108] on input ""AD GPA: 3.84"" at bounding box center [390, 119] width 243 height 38
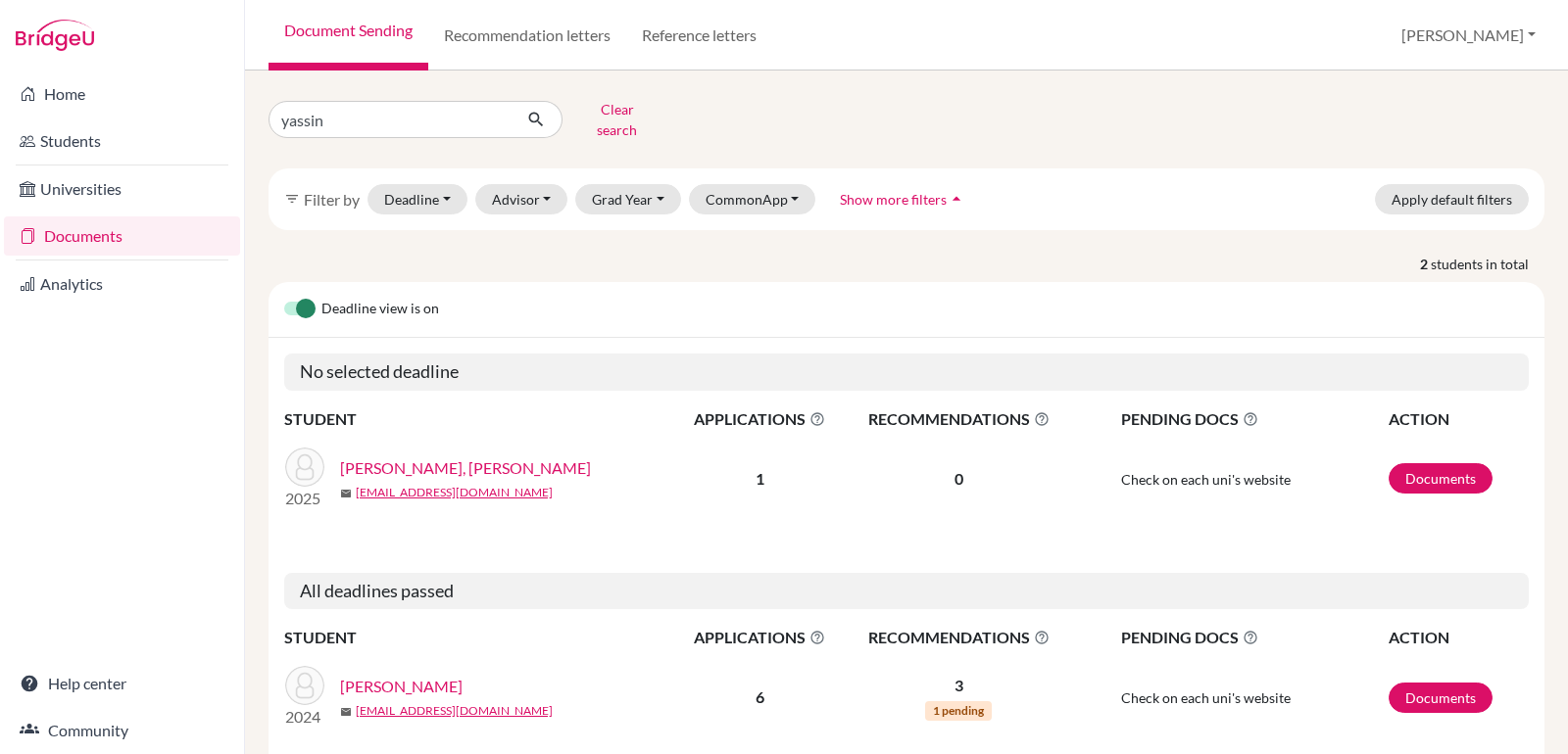
type input "yassin, farida"
click button "submit" at bounding box center [536, 119] width 52 height 38
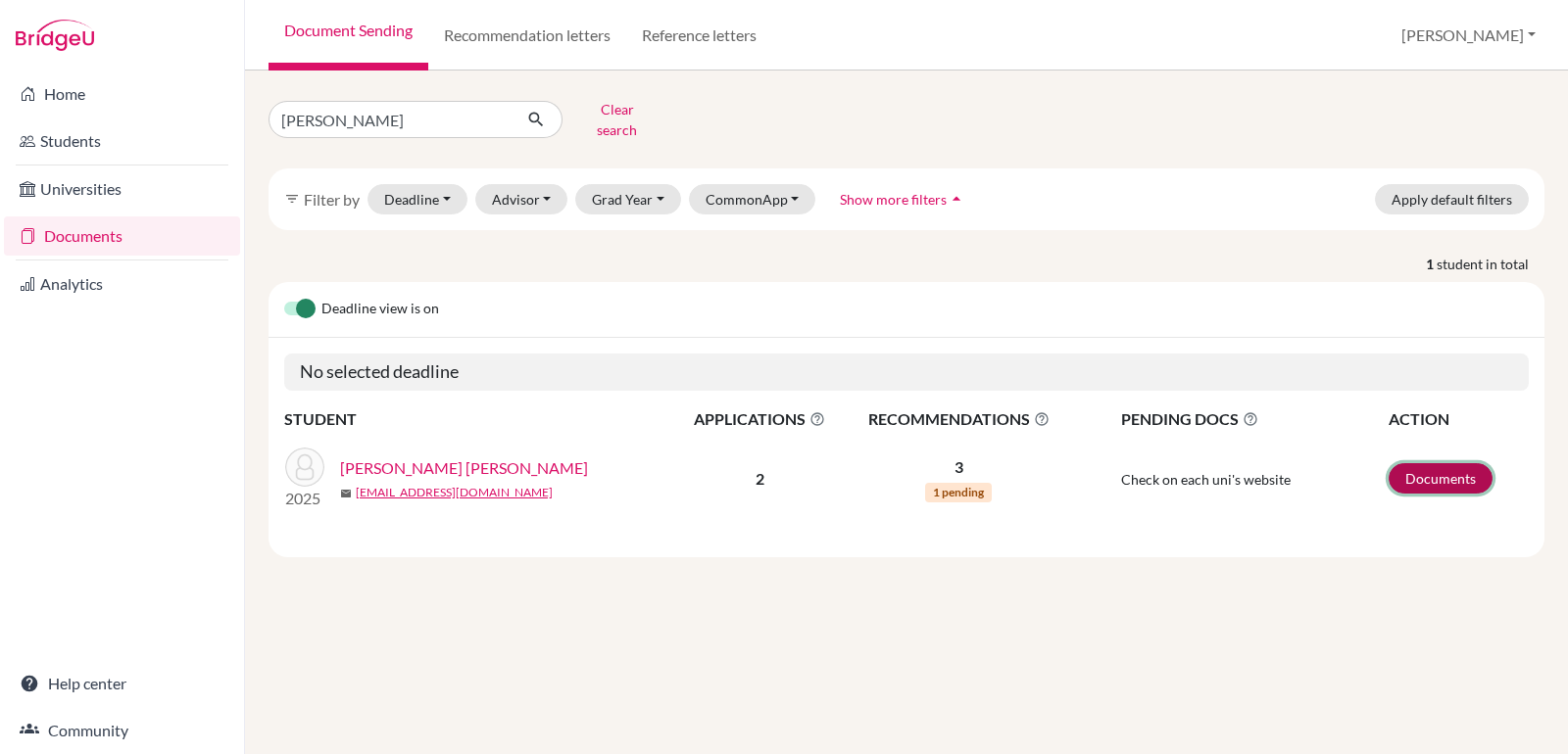
click at [1429, 463] on link "Documents" at bounding box center [1440, 478] width 104 height 31
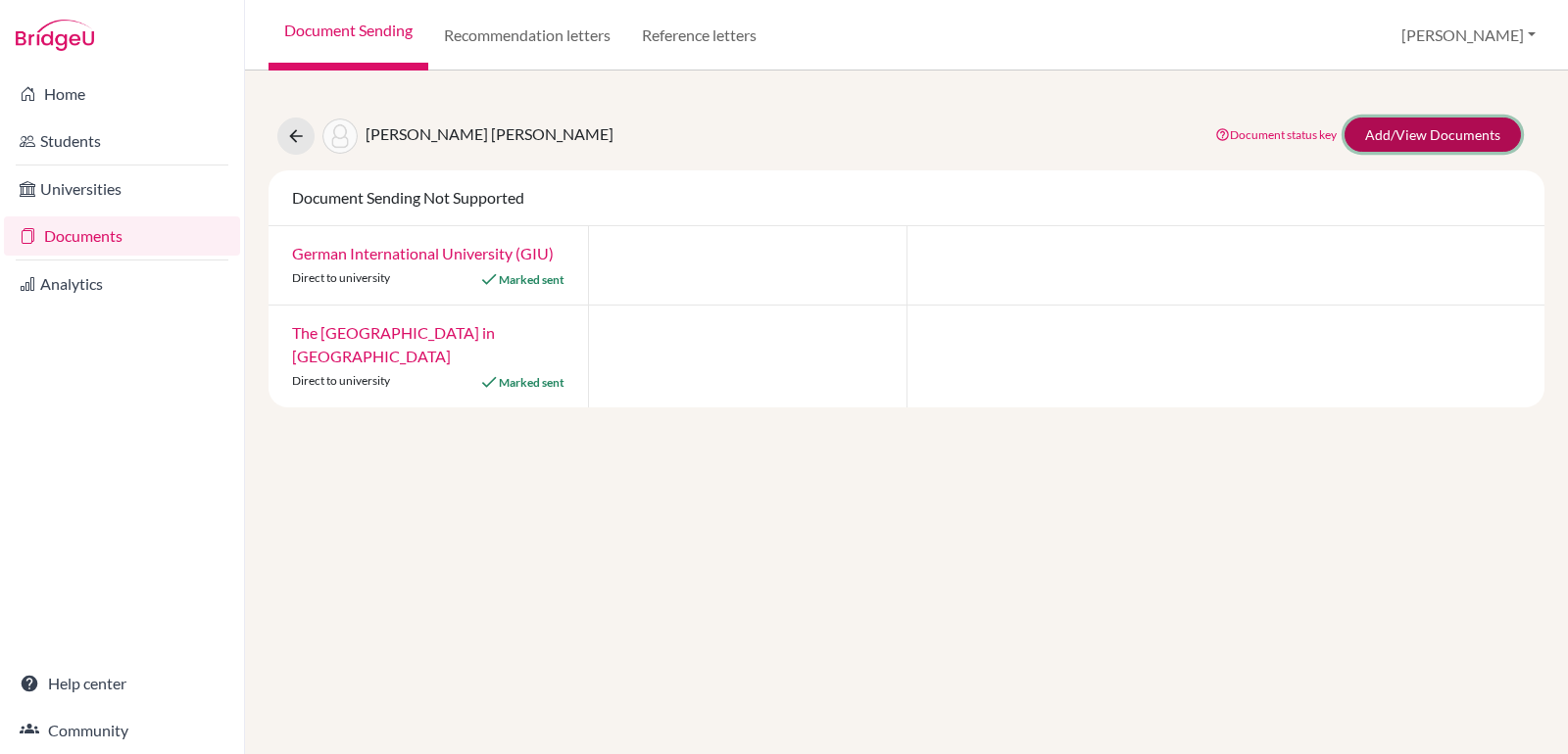
click at [1409, 150] on link "Add/View Documents" at bounding box center [1433, 134] width 177 height 35
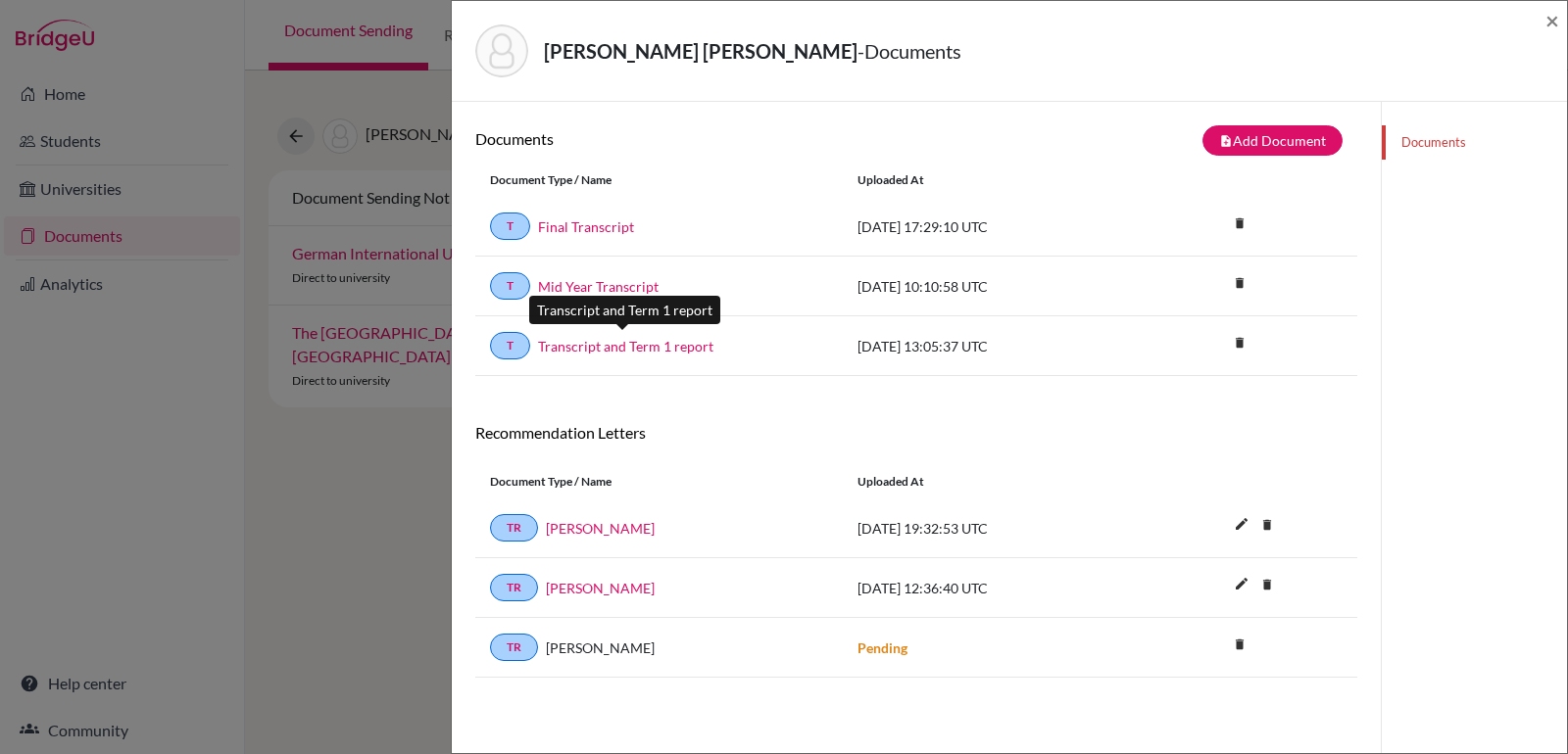
click at [631, 346] on link "Transcript and Term 1 report" at bounding box center [626, 345] width 176 height 21
click at [1553, 19] on span "×" at bounding box center [1552, 20] width 14 height 29
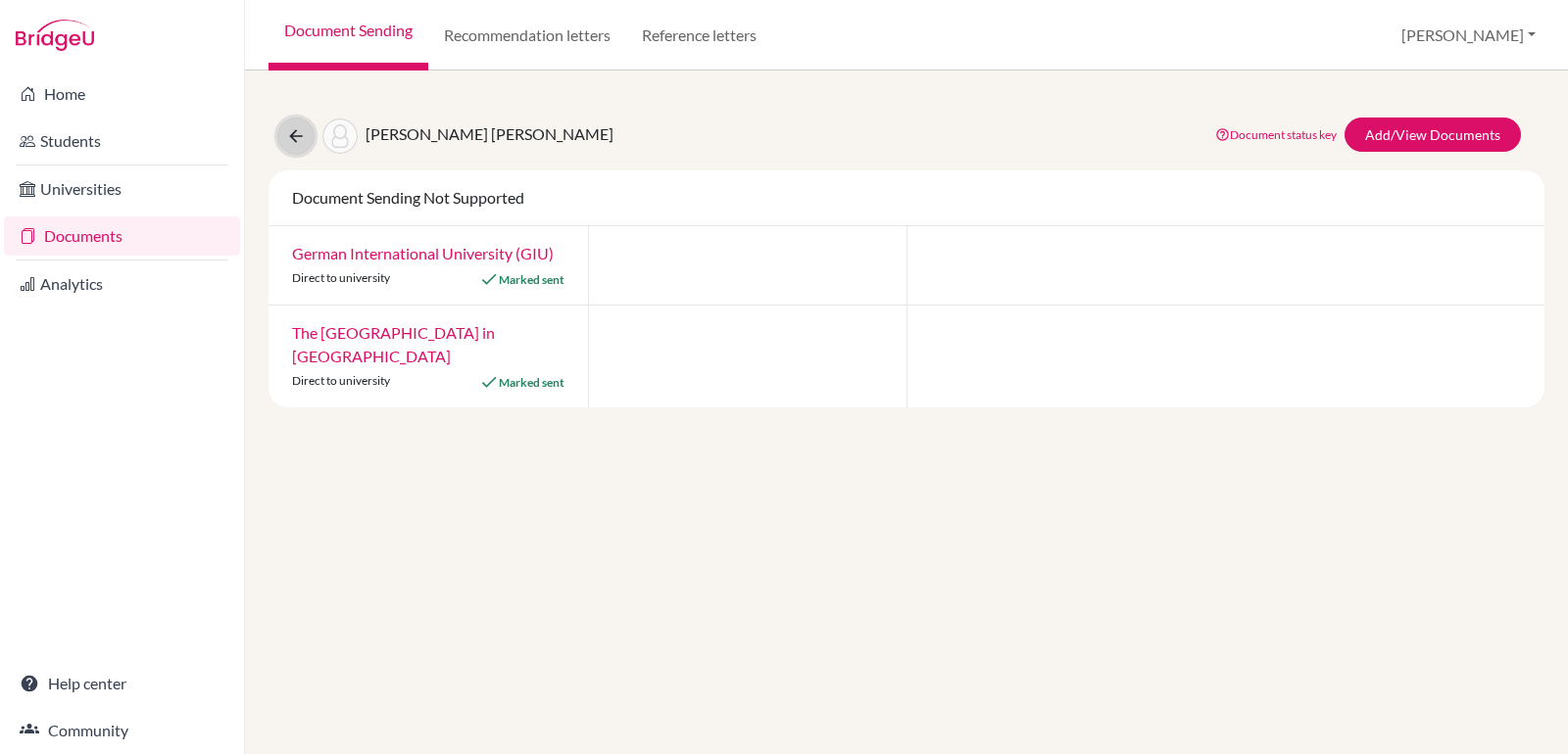
click at [295, 134] on icon at bounding box center [296, 136] width 20 height 20
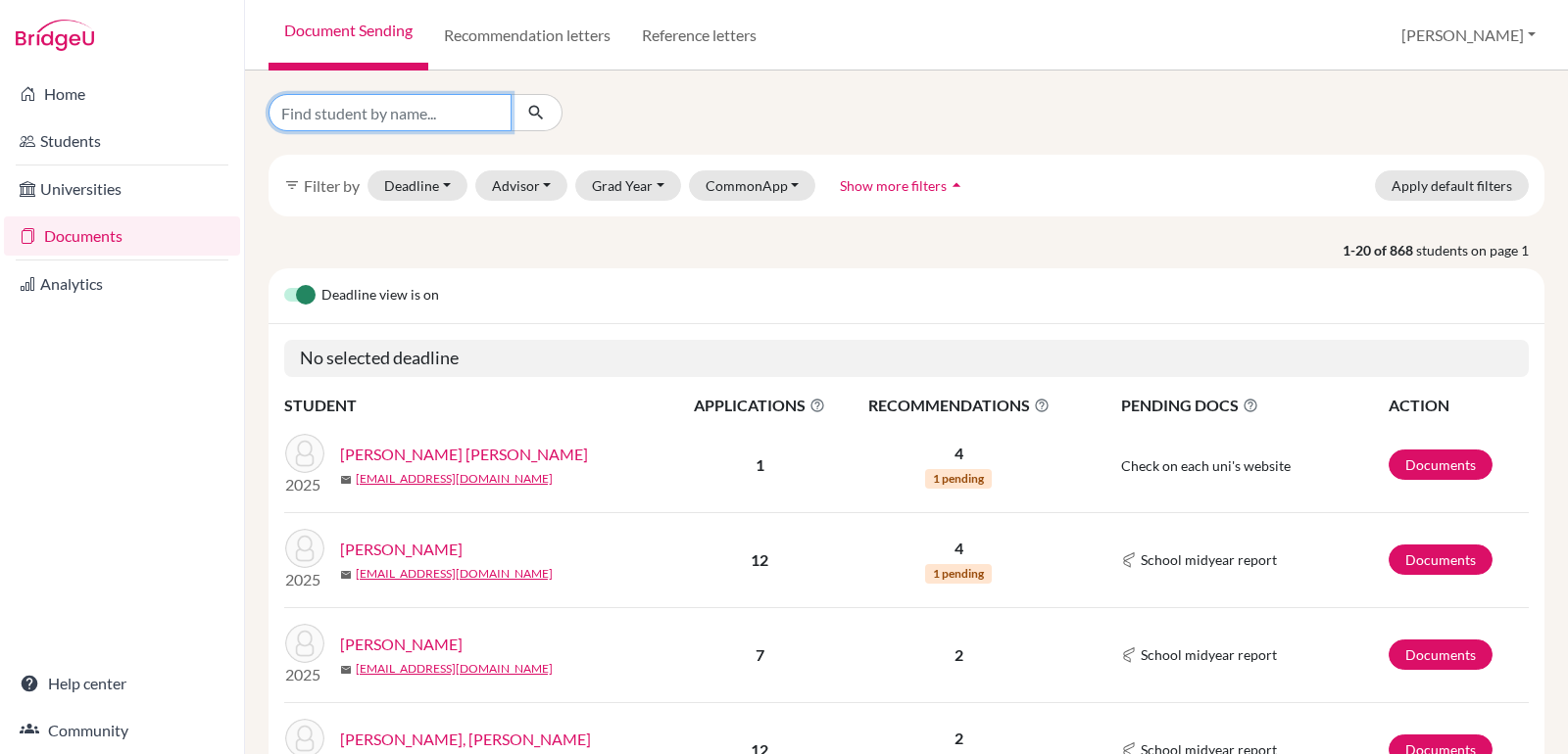
click at [404, 119] on input "Find student by name..." at bounding box center [390, 113] width 243 height 38
type input "yassin, malak"
click button "submit" at bounding box center [536, 113] width 52 height 38
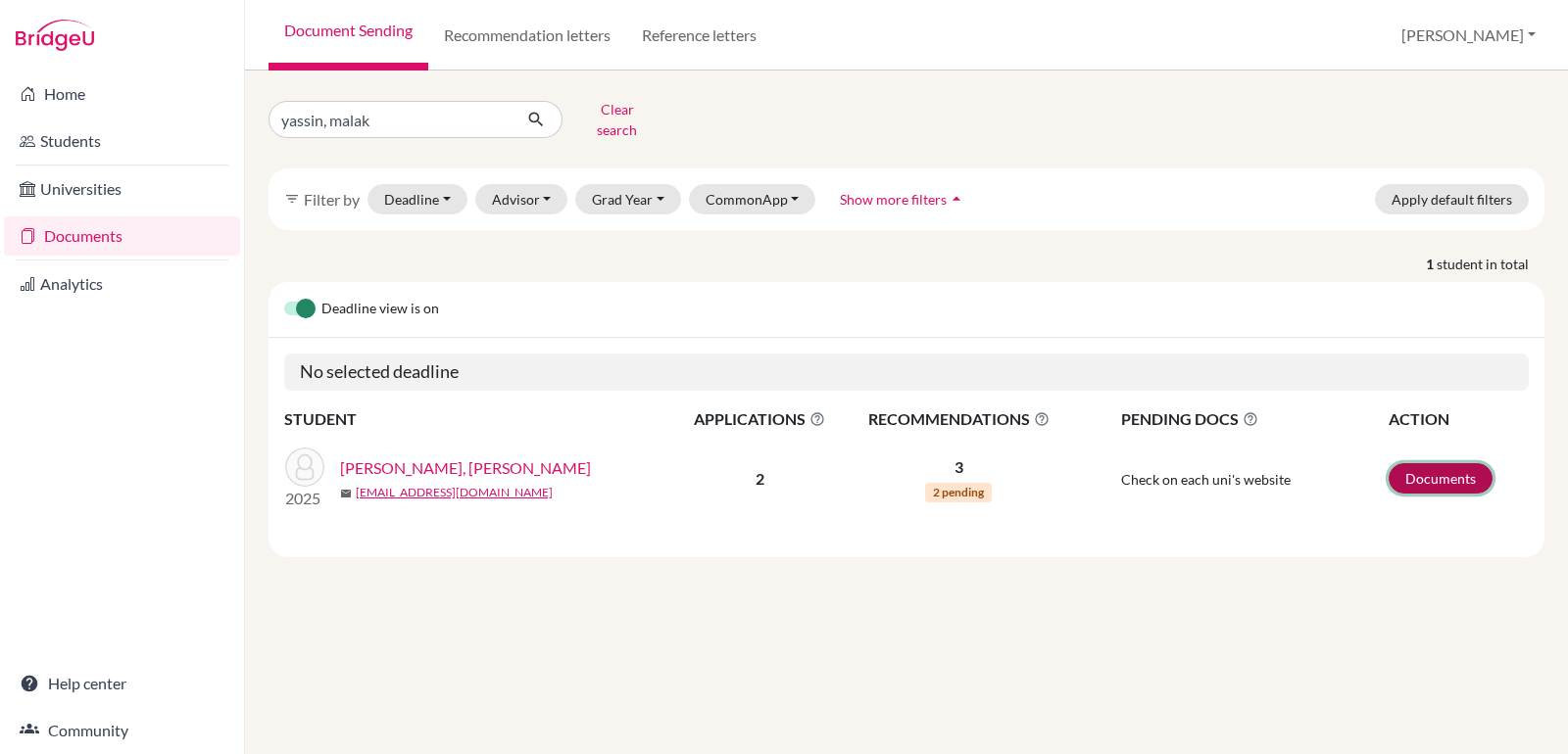
click at [1404, 466] on link "Documents" at bounding box center [1440, 478] width 104 height 31
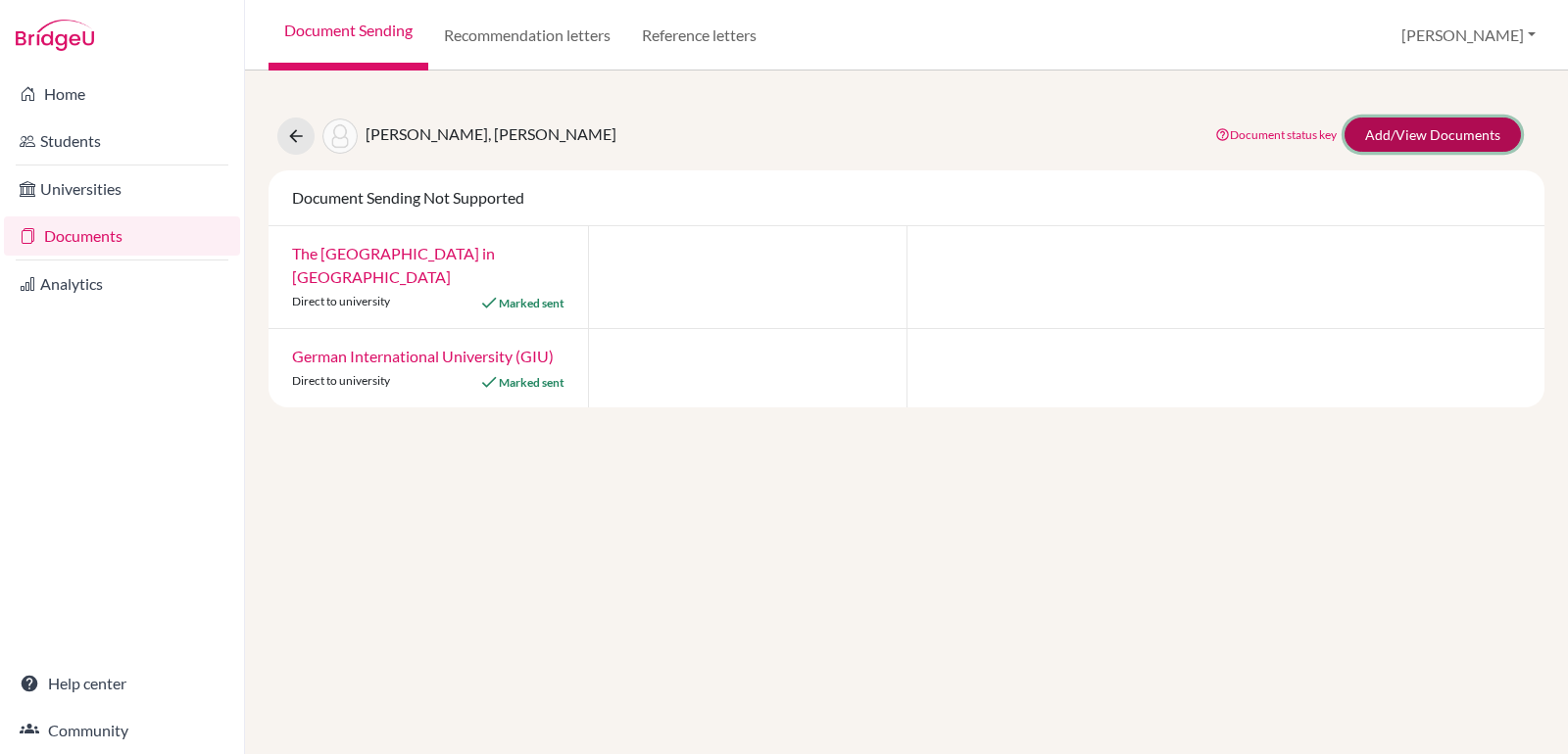
click at [1446, 117] on link "Add/View Documents" at bounding box center [1433, 134] width 177 height 35
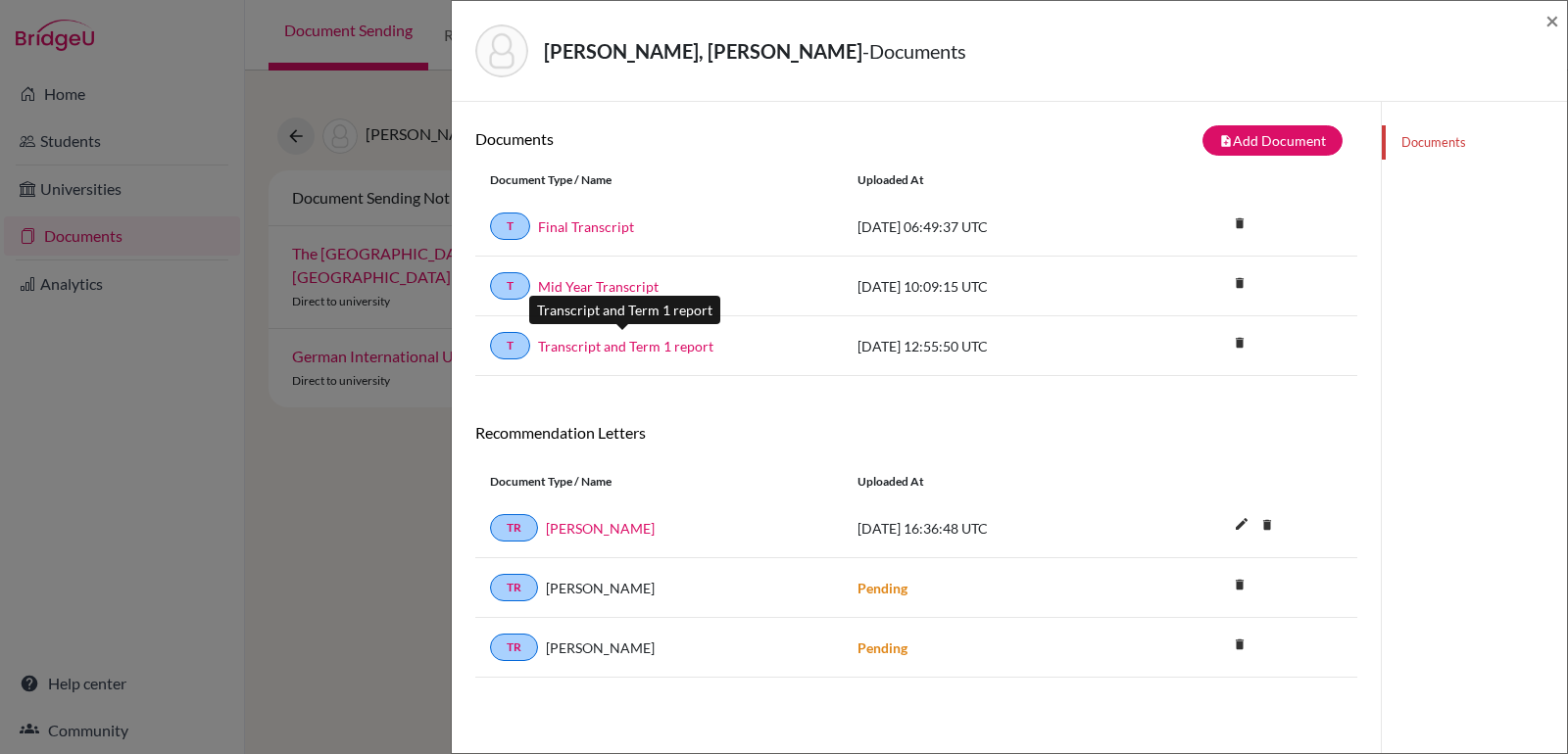
click at [612, 350] on link "Transcript and Term 1 report" at bounding box center [626, 345] width 176 height 21
